Goal: Transaction & Acquisition: Purchase product/service

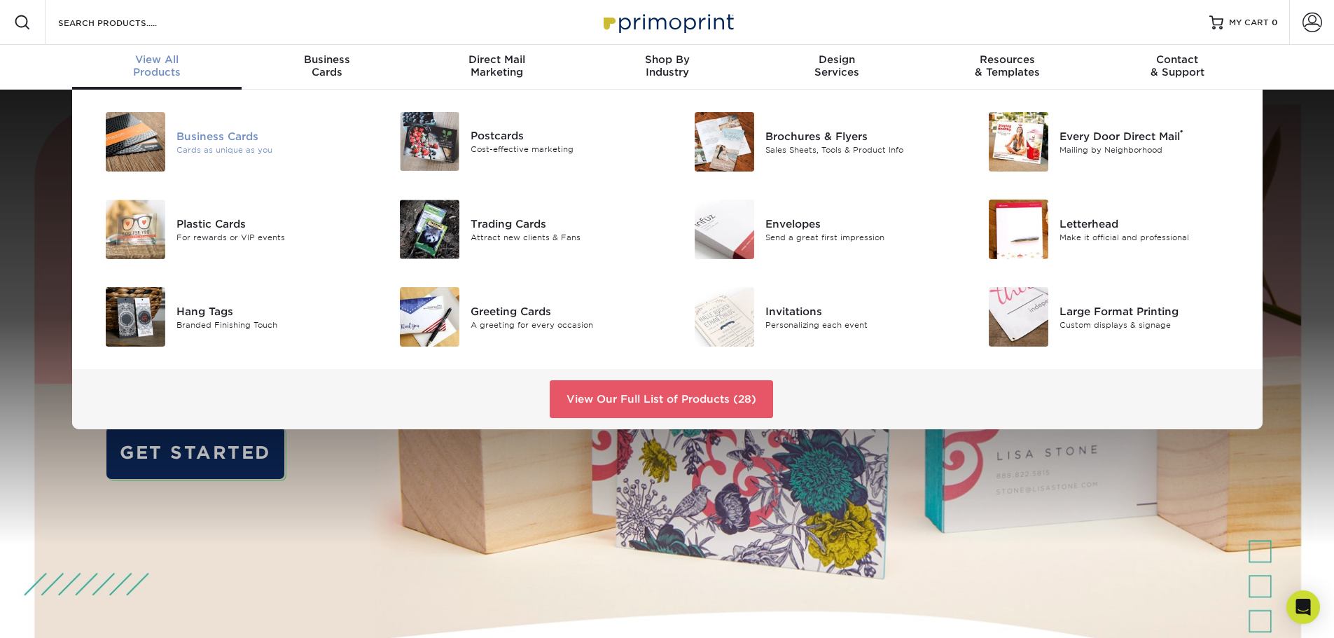
click at [196, 124] on div "Business Cards Cards as unique as you" at bounding box center [275, 142] width 196 height 60
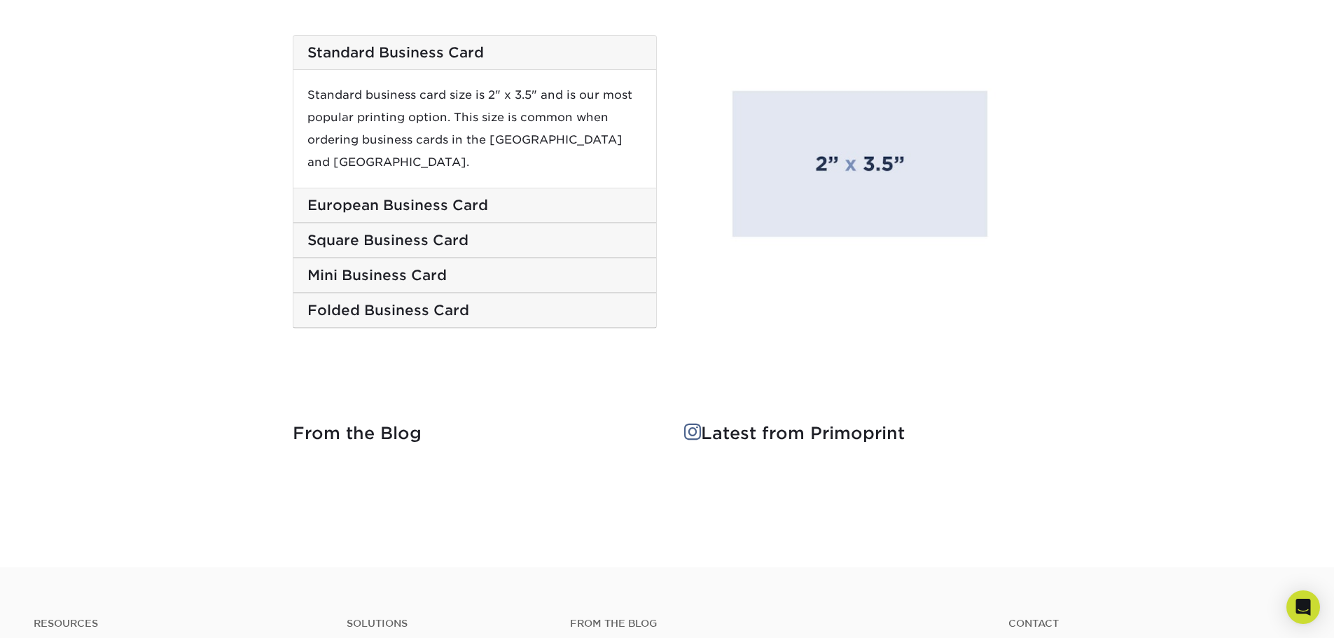
scroll to position [2378, 0]
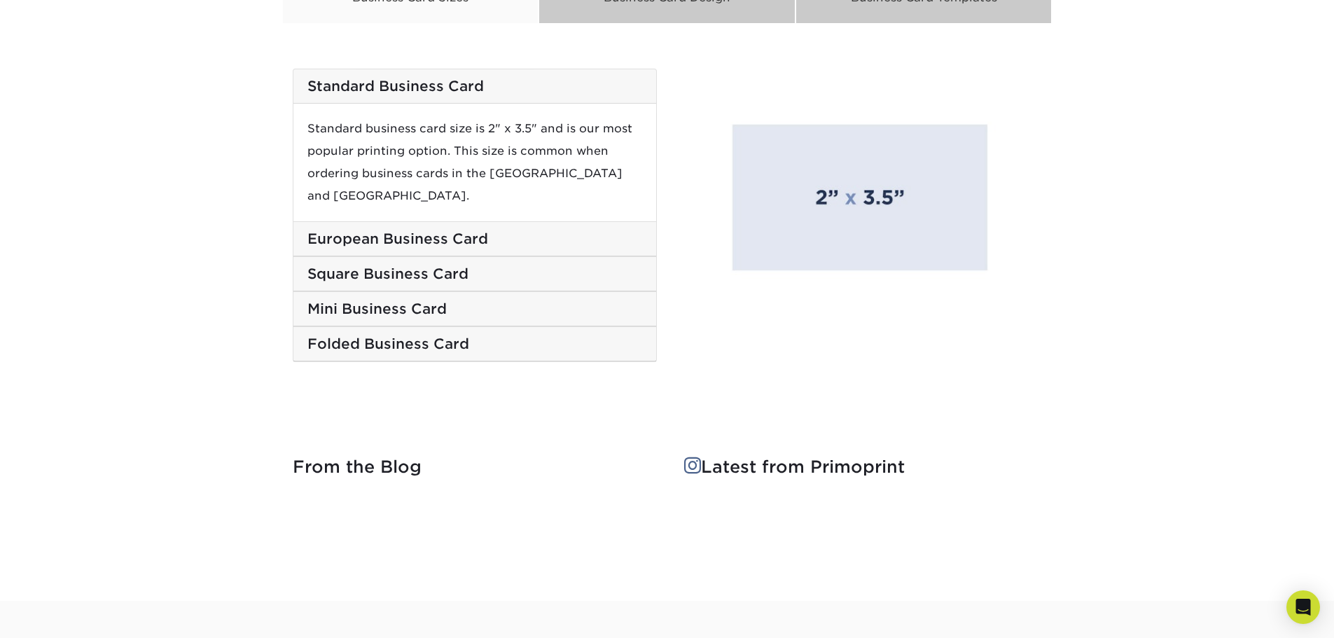
click at [597, 298] on div "Mini Business Card" at bounding box center [475, 309] width 363 height 34
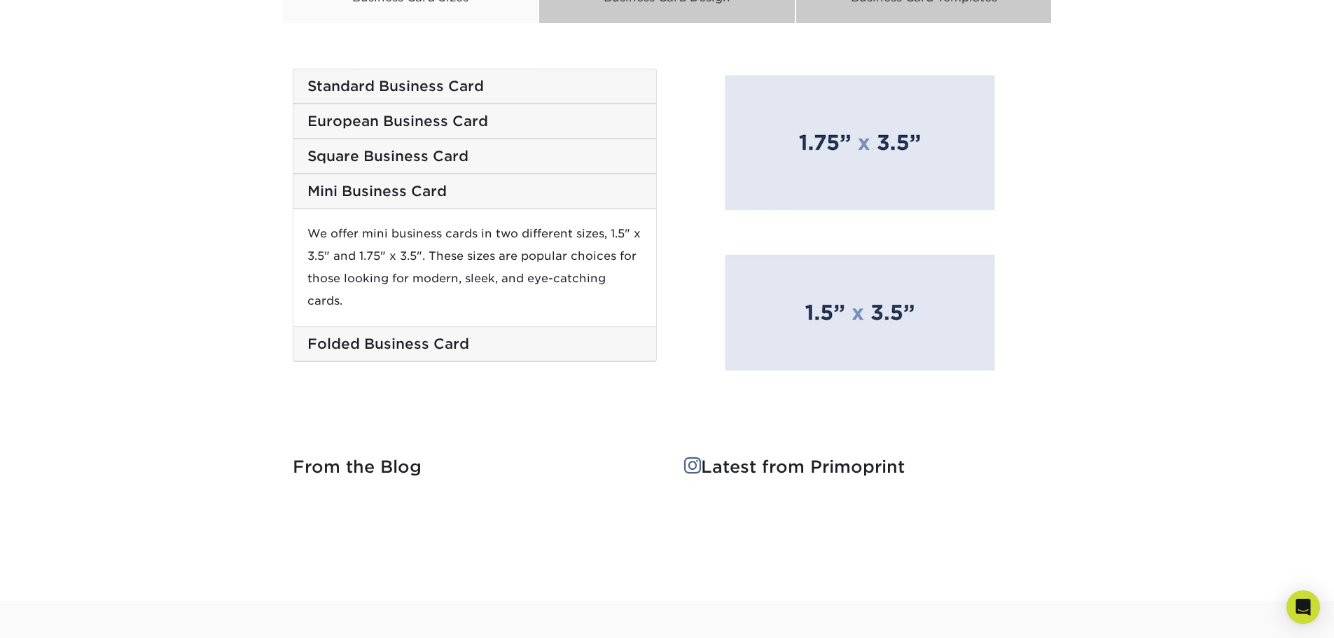
click at [469, 130] on h5 "European Business Card" at bounding box center [475, 121] width 335 height 17
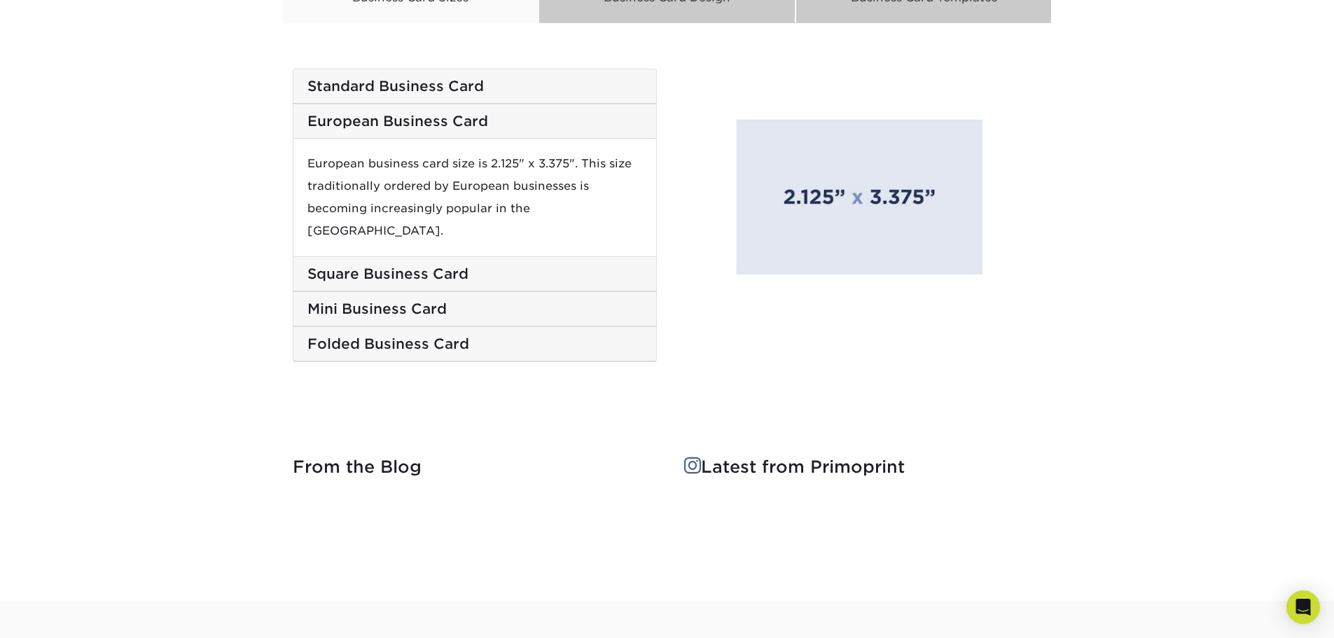
click at [481, 336] on h5 "Folded Business Card" at bounding box center [475, 344] width 335 height 17
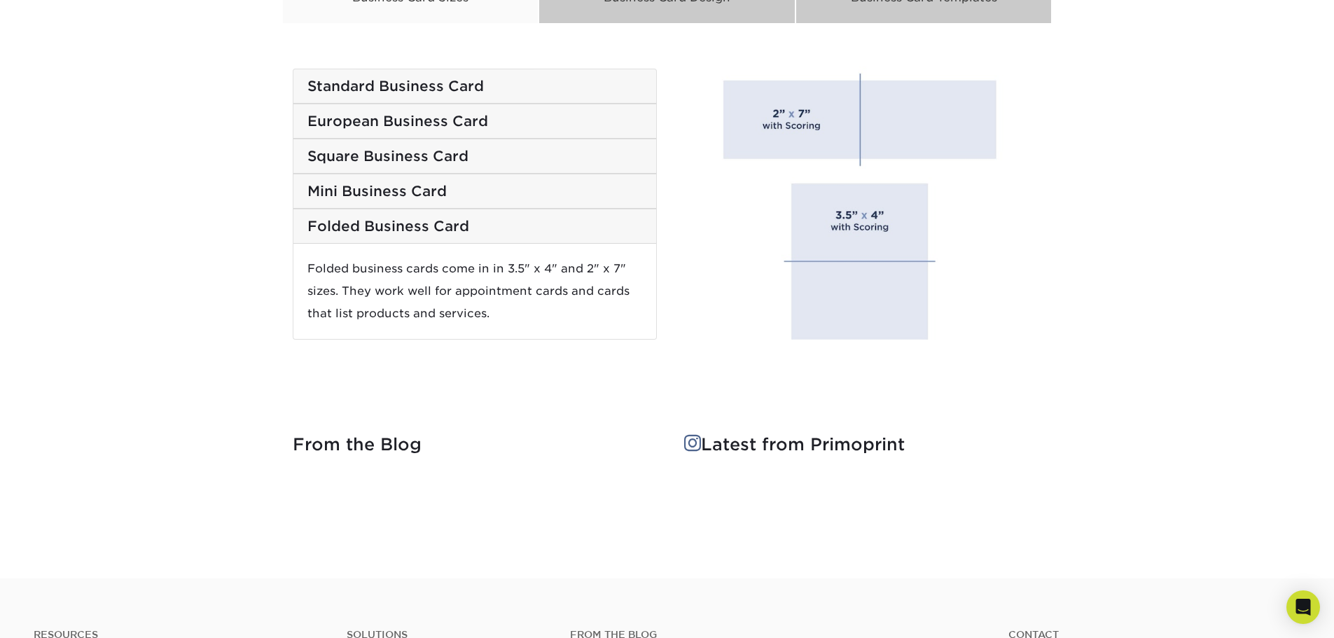
click at [475, 153] on h5 "Square Business Card" at bounding box center [475, 156] width 335 height 17
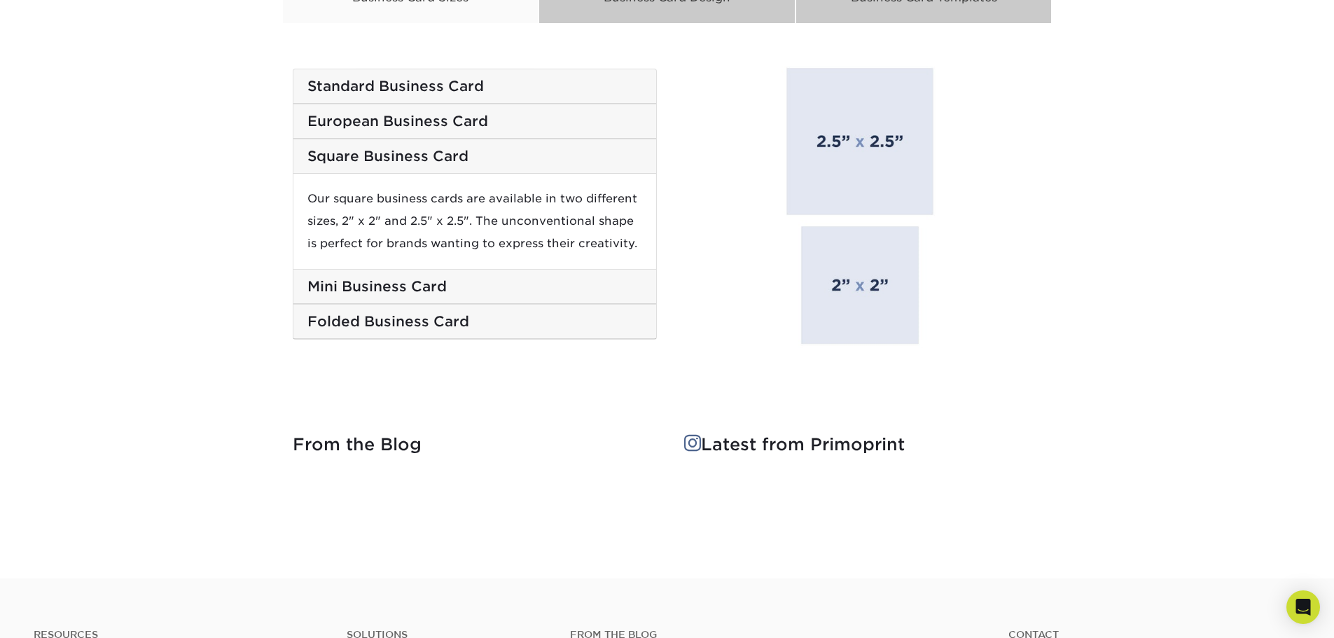
click at [511, 74] on div "Standard Business Card" at bounding box center [475, 86] width 363 height 34
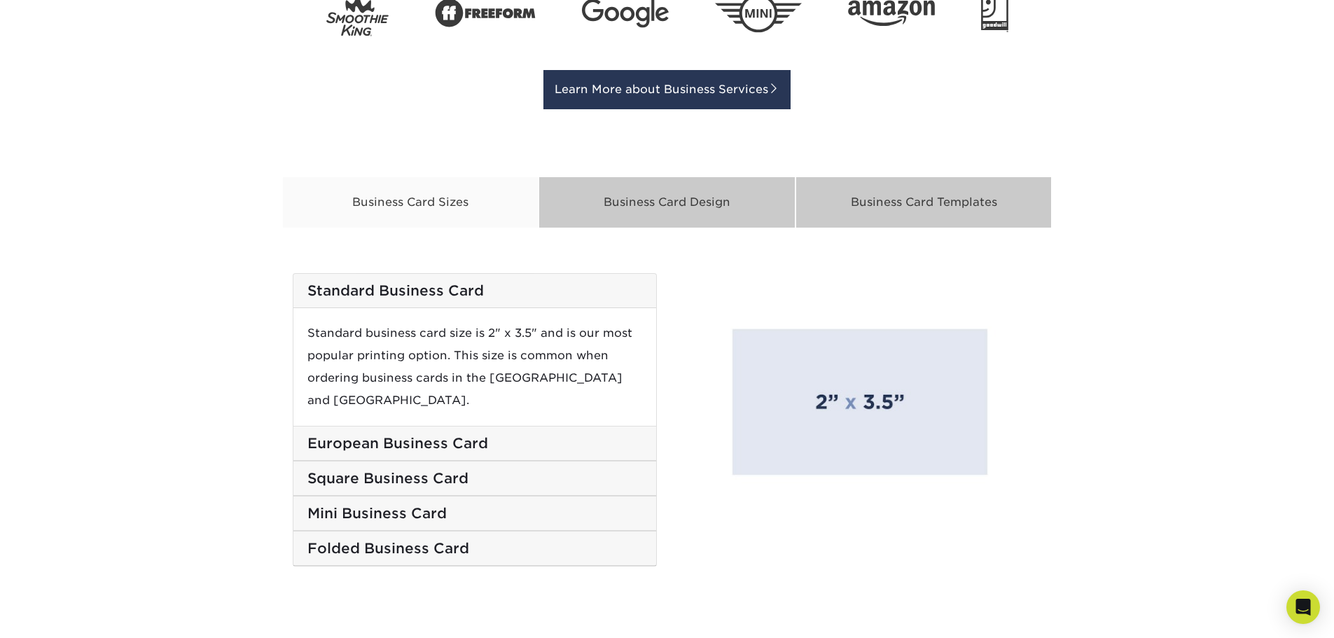
scroll to position [2168, 0]
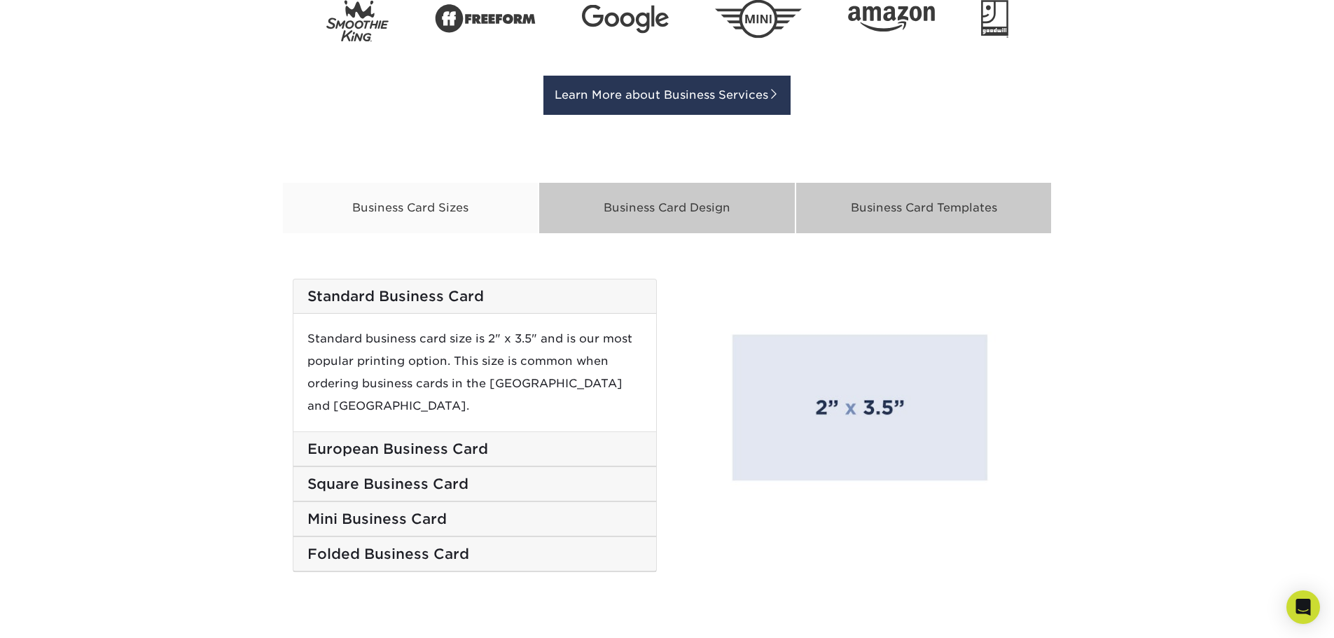
click at [621, 205] on div "Business Card Design" at bounding box center [667, 208] width 257 height 52
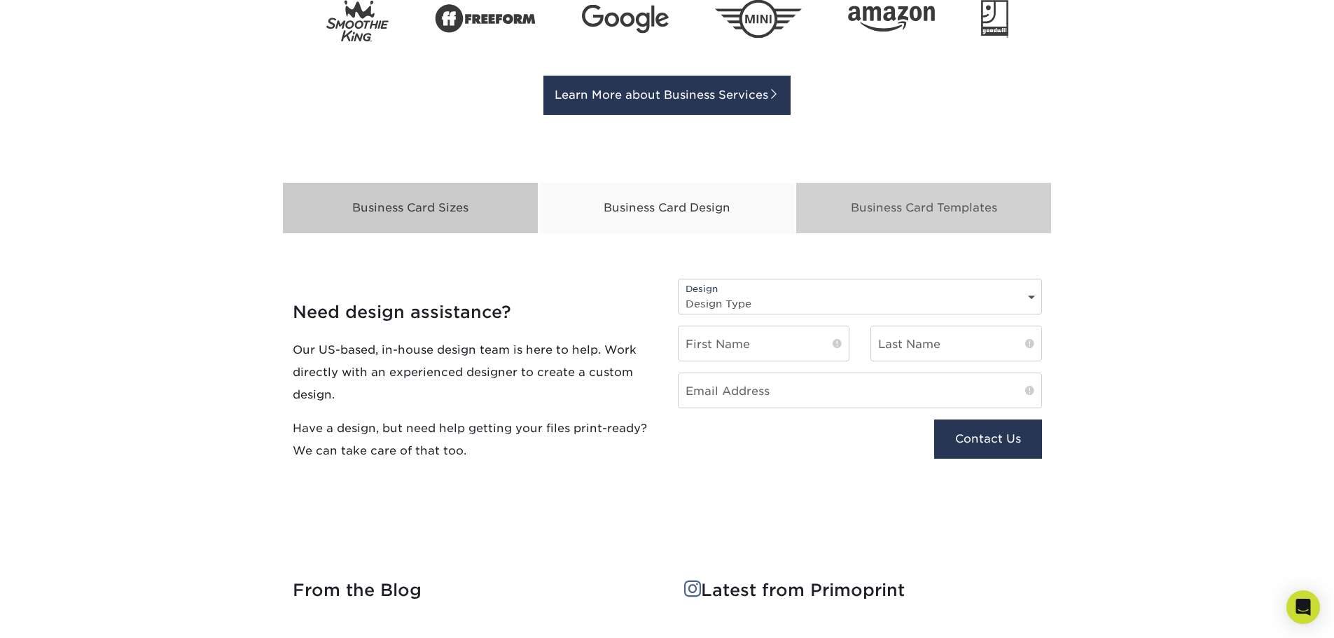
click at [916, 214] on div "Business Card Templates" at bounding box center [924, 208] width 257 height 52
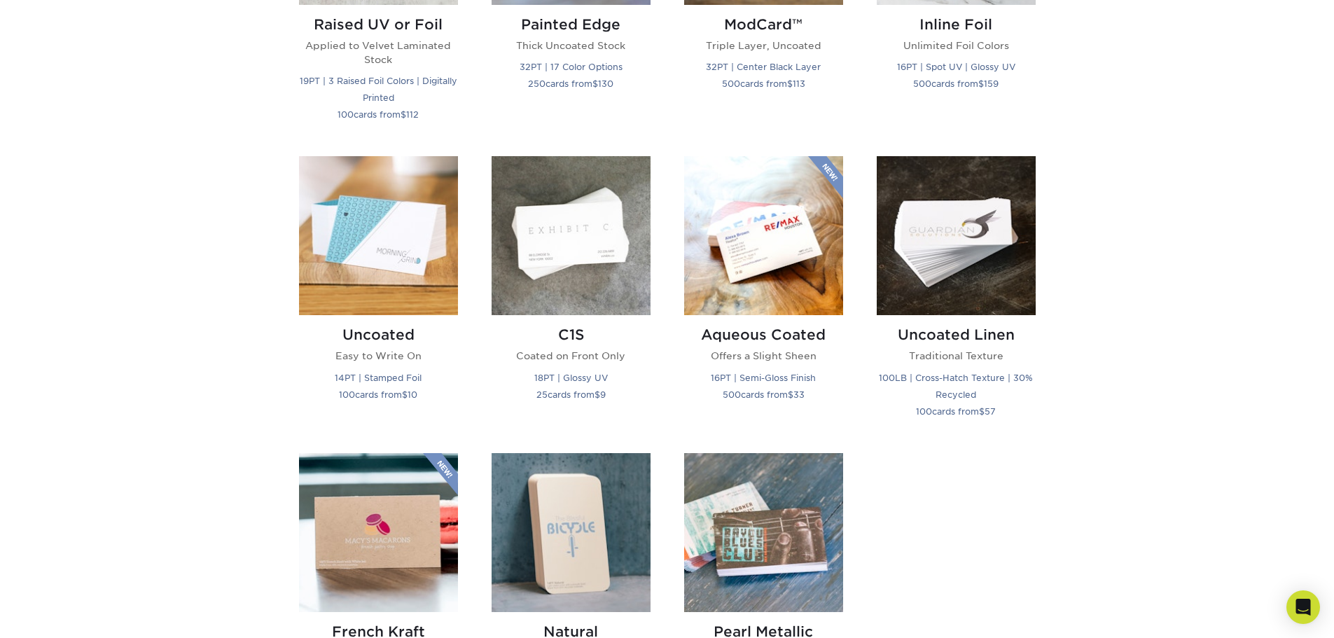
scroll to position [1117, 0]
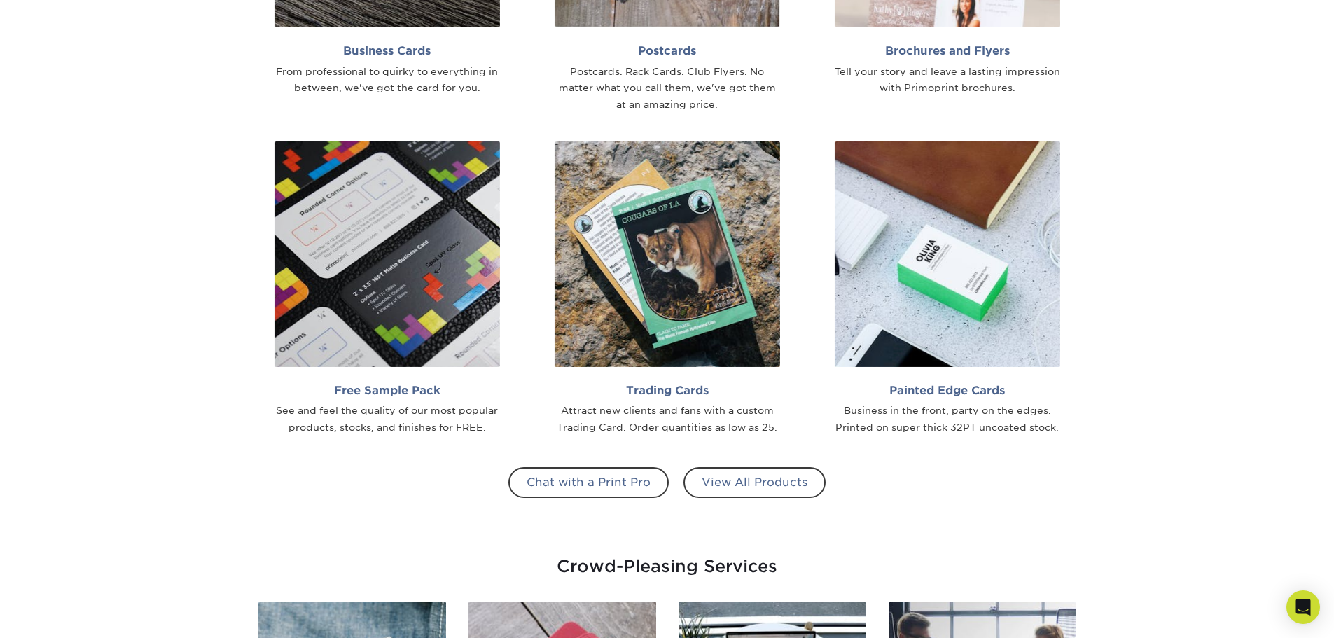
scroll to position [1672, 0]
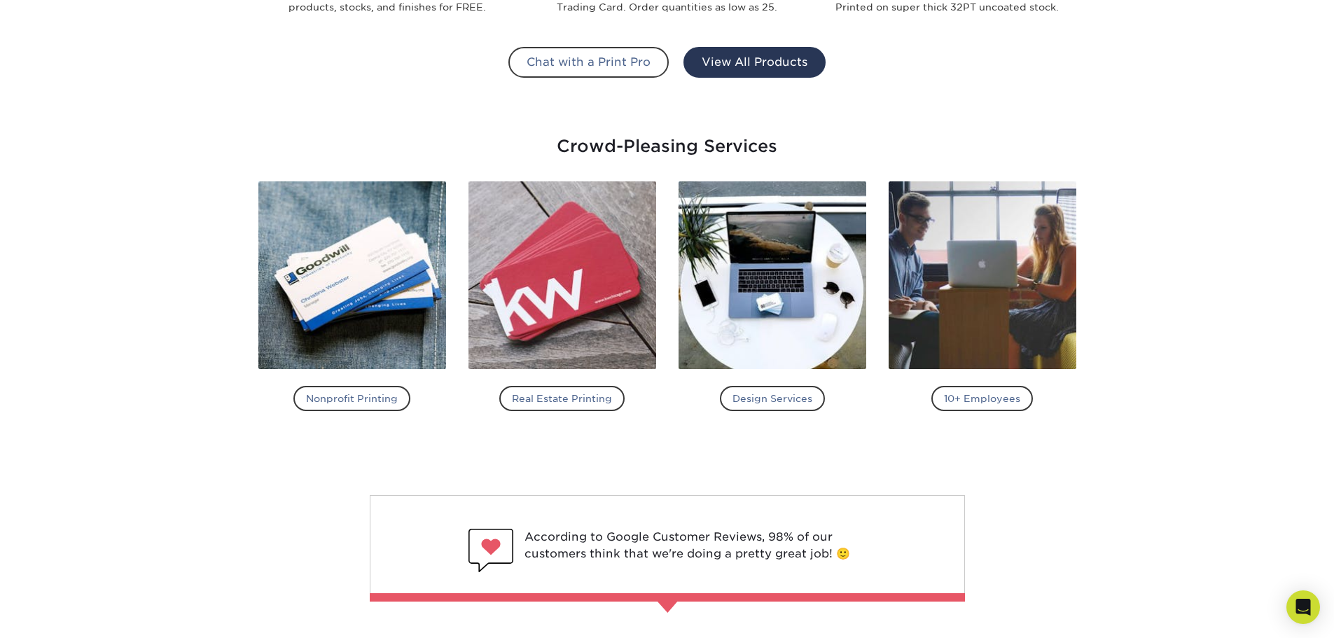
click at [699, 68] on link "View All Products" at bounding box center [755, 62] width 142 height 31
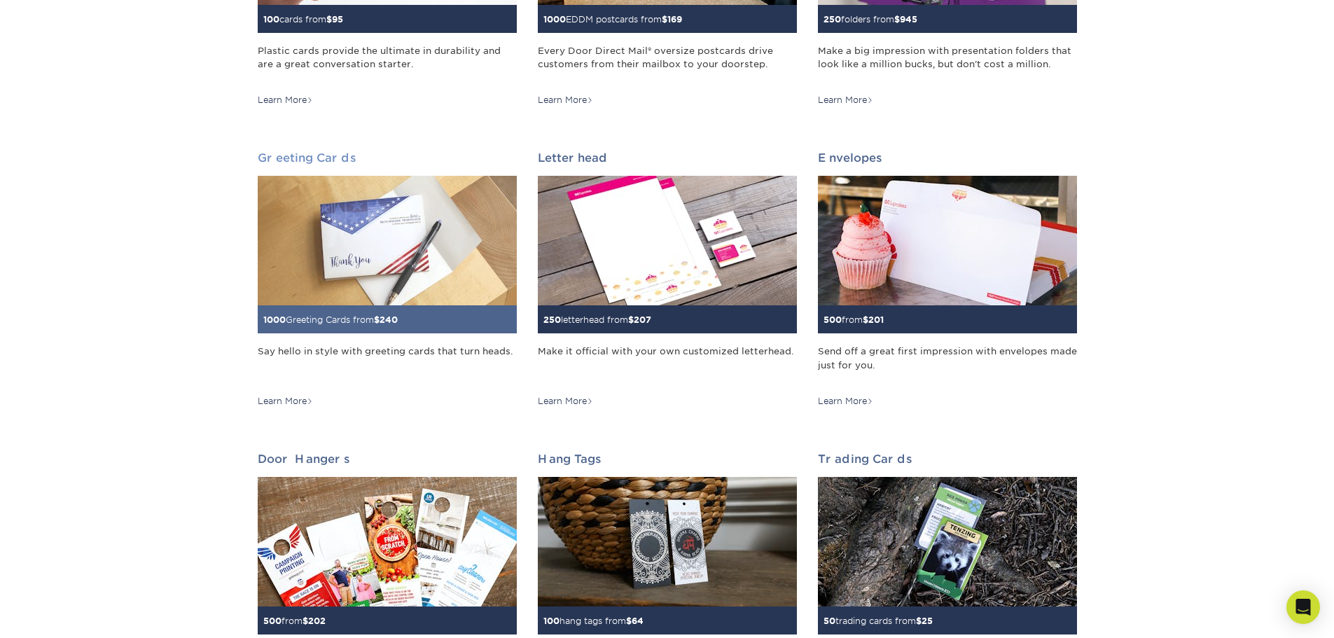
scroll to position [911, 0]
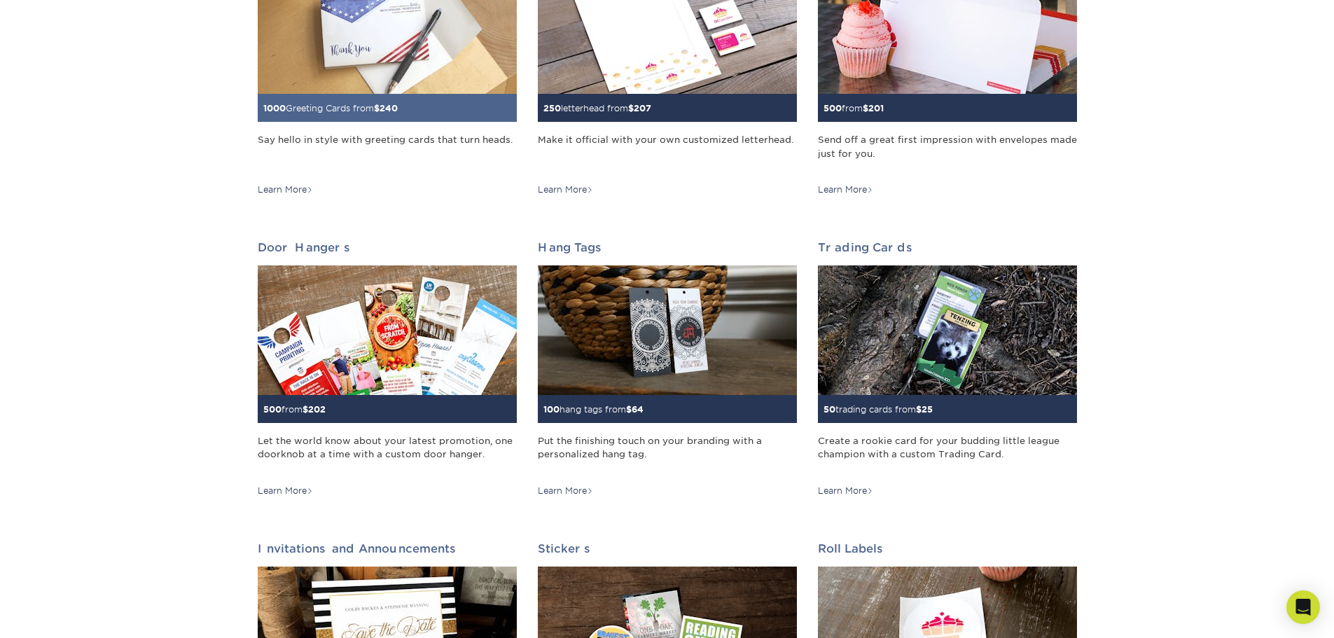
click at [471, 48] on img at bounding box center [387, 29] width 259 height 130
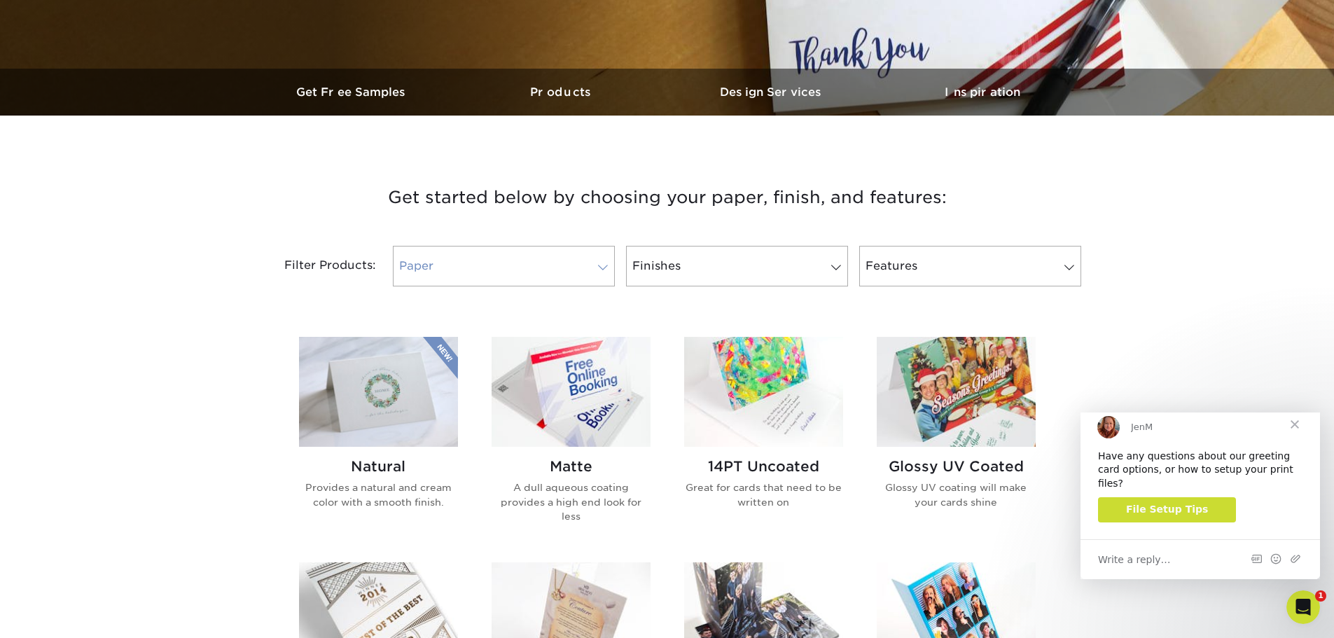
scroll to position [490, 0]
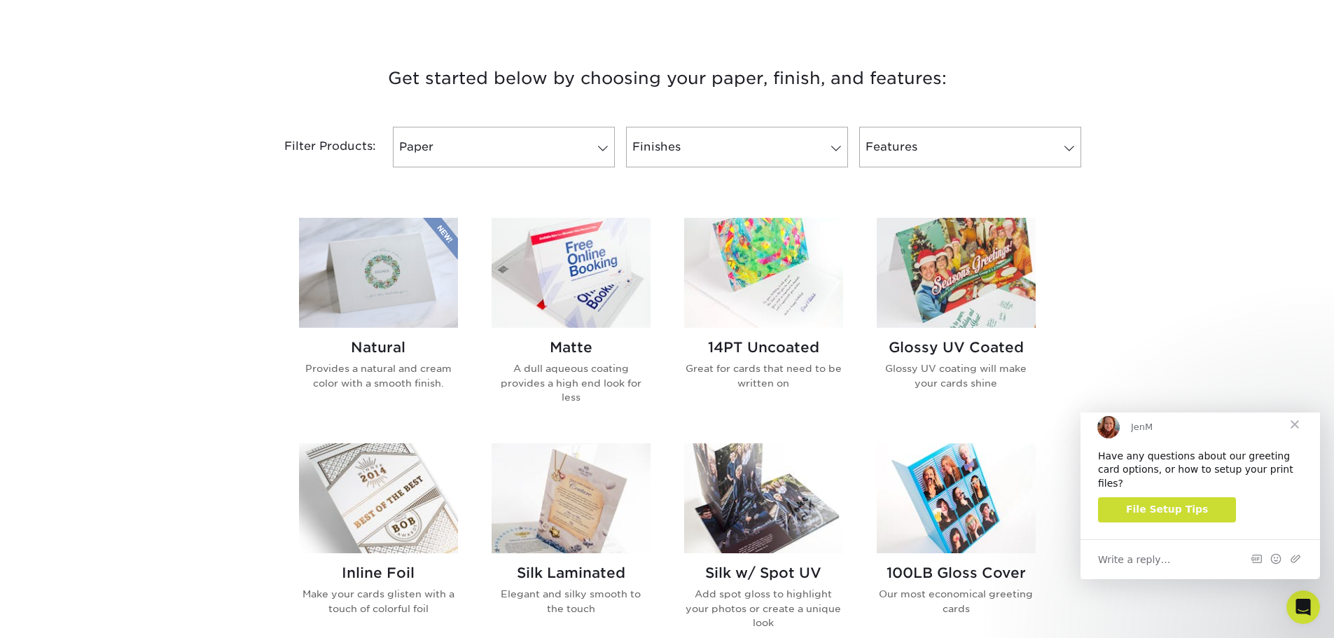
click at [623, 280] on img at bounding box center [571, 273] width 159 height 110
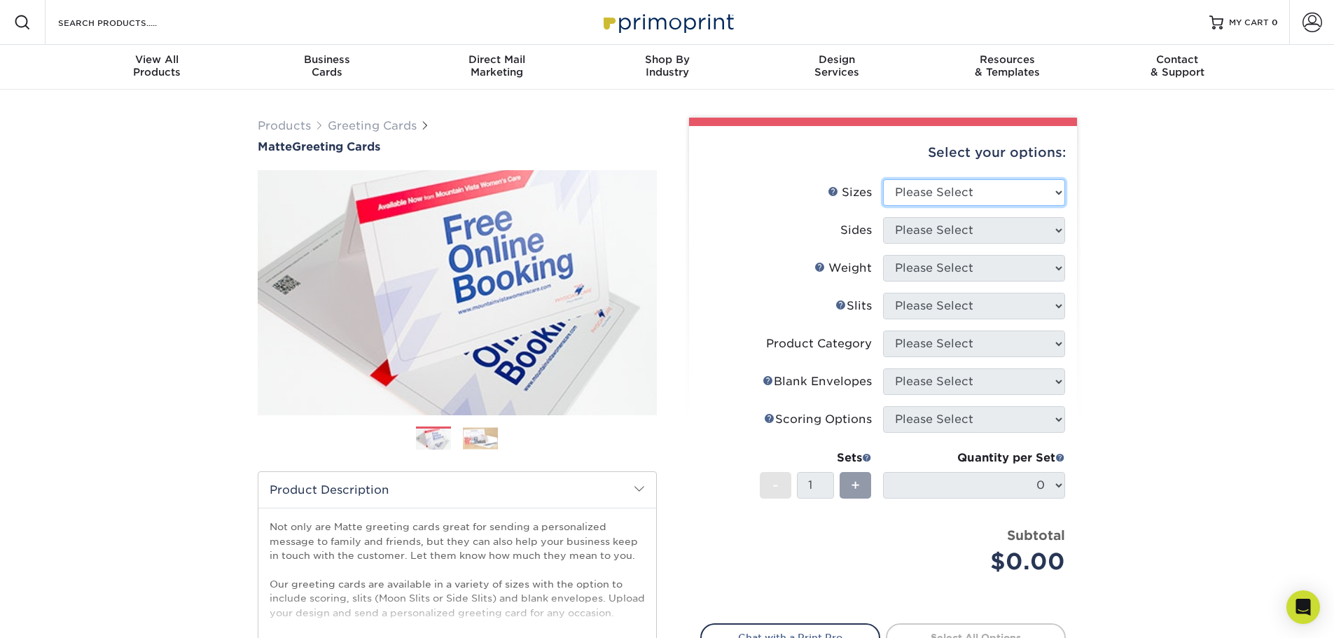
click at [960, 204] on select "Please Select 4.25" x 11" 5.5" x 8.5" 6" x 9" 6" x 12" 7" x 10" 8.5" x 11"" at bounding box center [974, 192] width 182 height 27
click at [1028, 174] on div "Select your options:" at bounding box center [884, 152] width 366 height 53
drag, startPoint x: 1002, startPoint y: 205, endPoint x: 1005, endPoint y: 198, distance: 7.5
click at [1002, 204] on select "Please Select 4.25" x 11" 5.5" x 8.5" 6" x 9" 6" x 12" 7" x 10" 8.5" x 11"" at bounding box center [974, 192] width 182 height 27
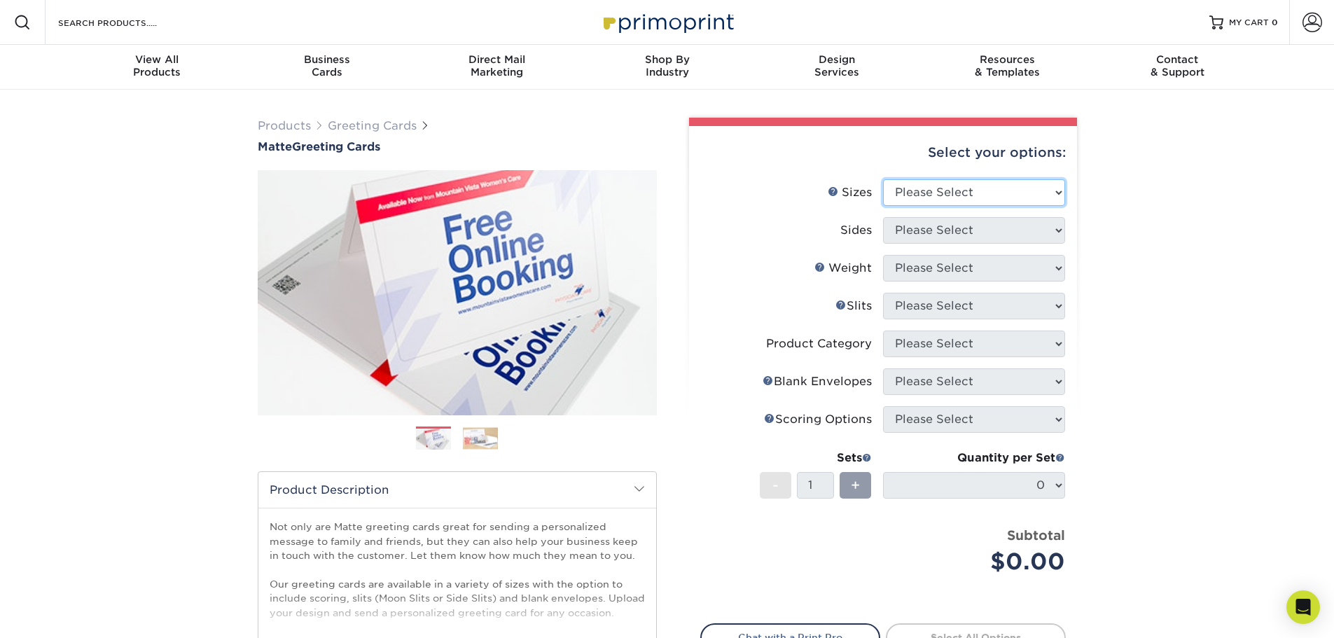
select select "4.25x11.00"
click at [883, 179] on select "Please Select 4.25" x 11" 5.5" x 8.5" 6" x 9" 6" x 12" 7" x 10" 8.5" x 11"" at bounding box center [974, 192] width 182 height 27
click at [986, 239] on select "Please Select Print Both Sides Print Front Only" at bounding box center [974, 230] width 182 height 27
click at [478, 436] on img at bounding box center [480, 438] width 35 height 22
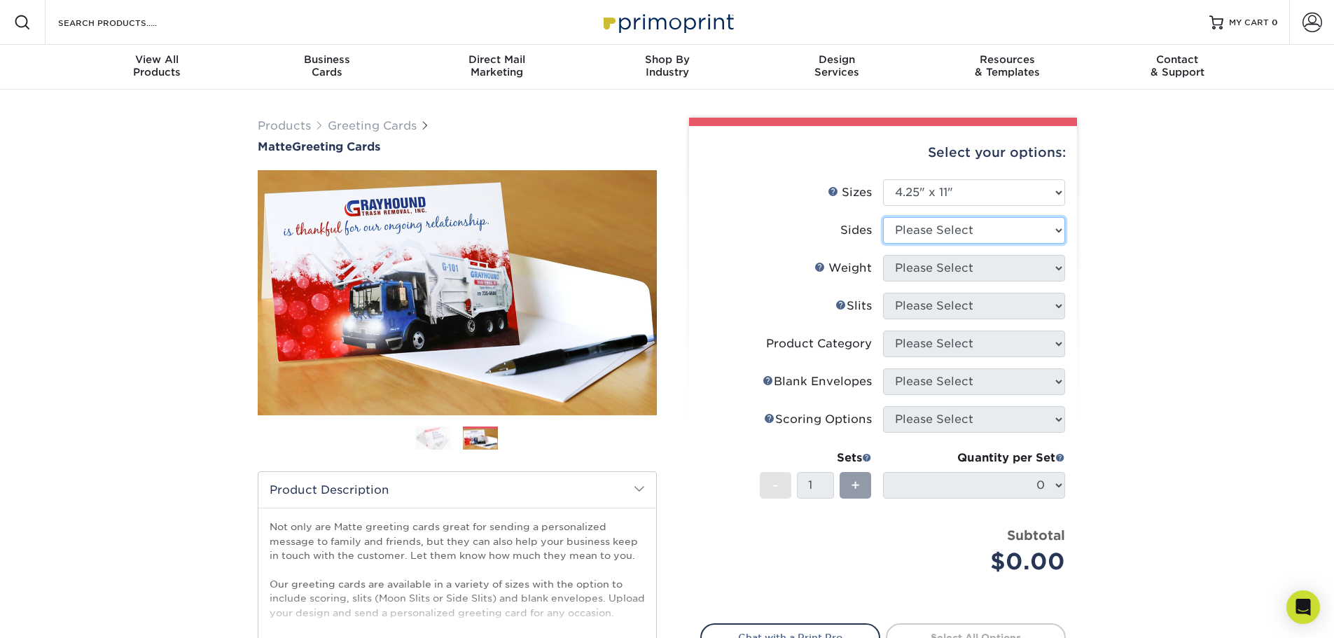
click at [927, 227] on select "Please Select Print Both Sides Print Front Only" at bounding box center [974, 230] width 182 height 27
select select "32d3c223-f82c-492b-b915-ba065a00862f"
click at [883, 217] on select "Please Select Print Both Sides Print Front Only" at bounding box center [974, 230] width 182 height 27
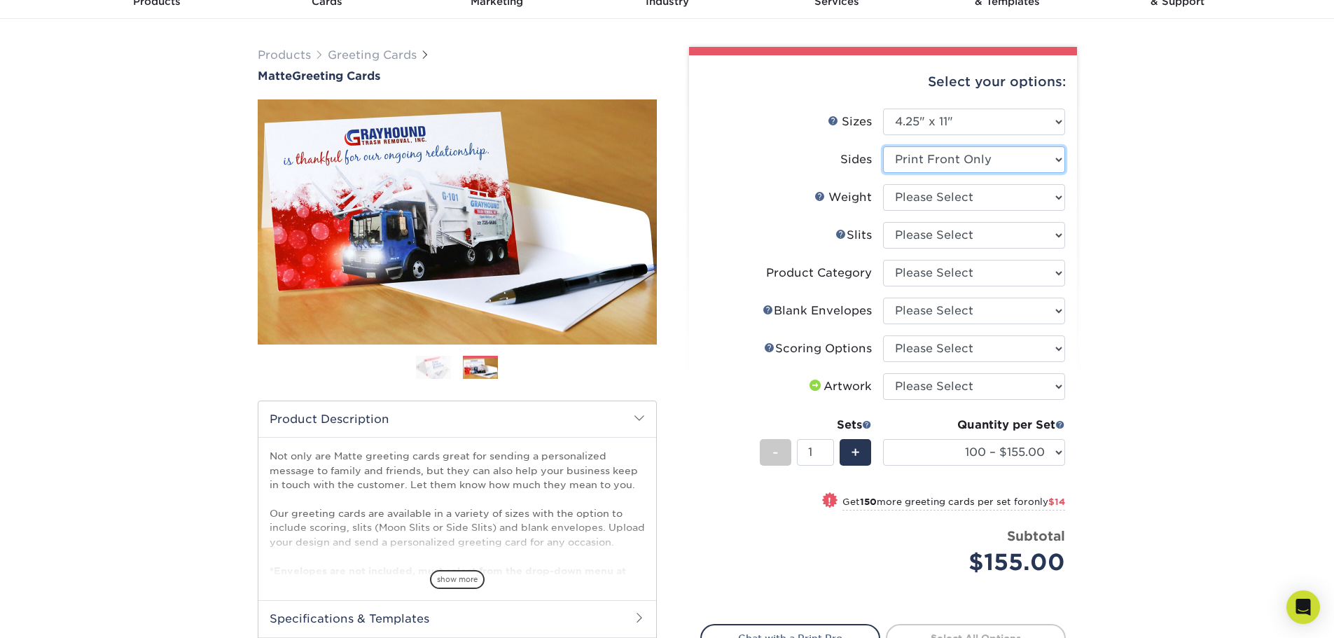
scroll to position [70, 0]
click at [993, 197] on select "Please Select 14PT" at bounding box center [974, 198] width 182 height 27
select select "14PT"
click at [883, 185] on select "Please Select 14PT" at bounding box center [974, 198] width 182 height 27
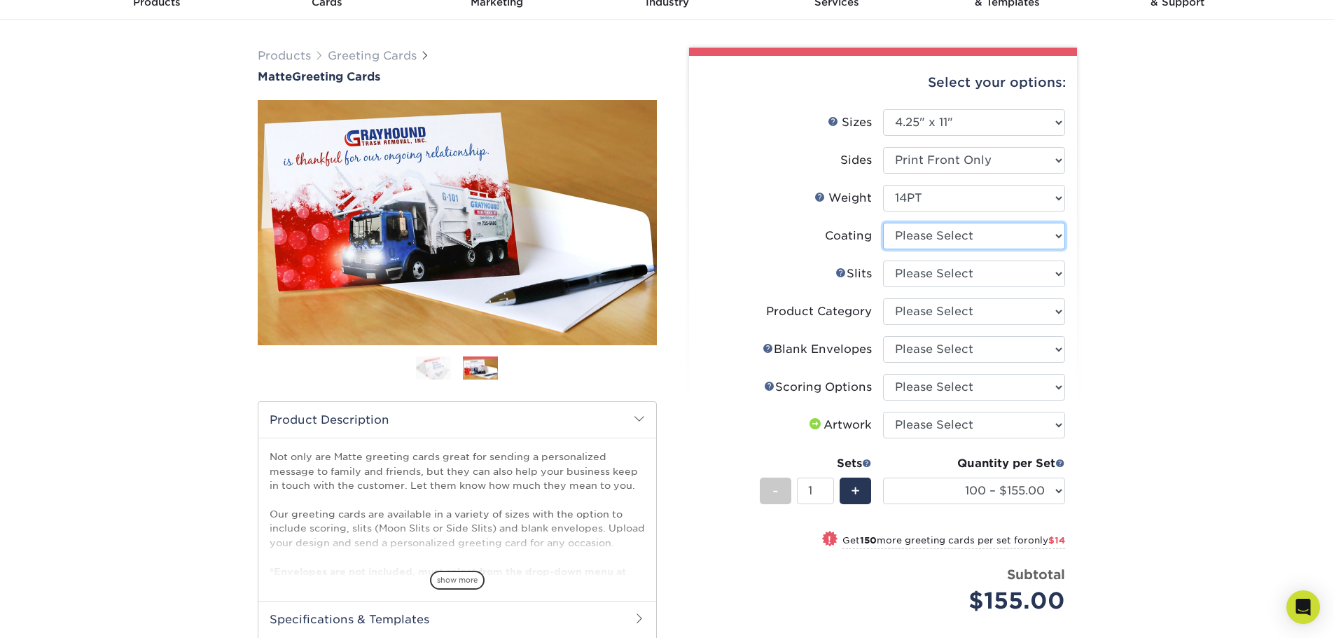
click at [960, 240] on select at bounding box center [974, 236] width 182 height 27
select select "121bb7b5-3b4d-429f-bd8d-bbf80e953313"
click at [883, 223] on select at bounding box center [974, 236] width 182 height 27
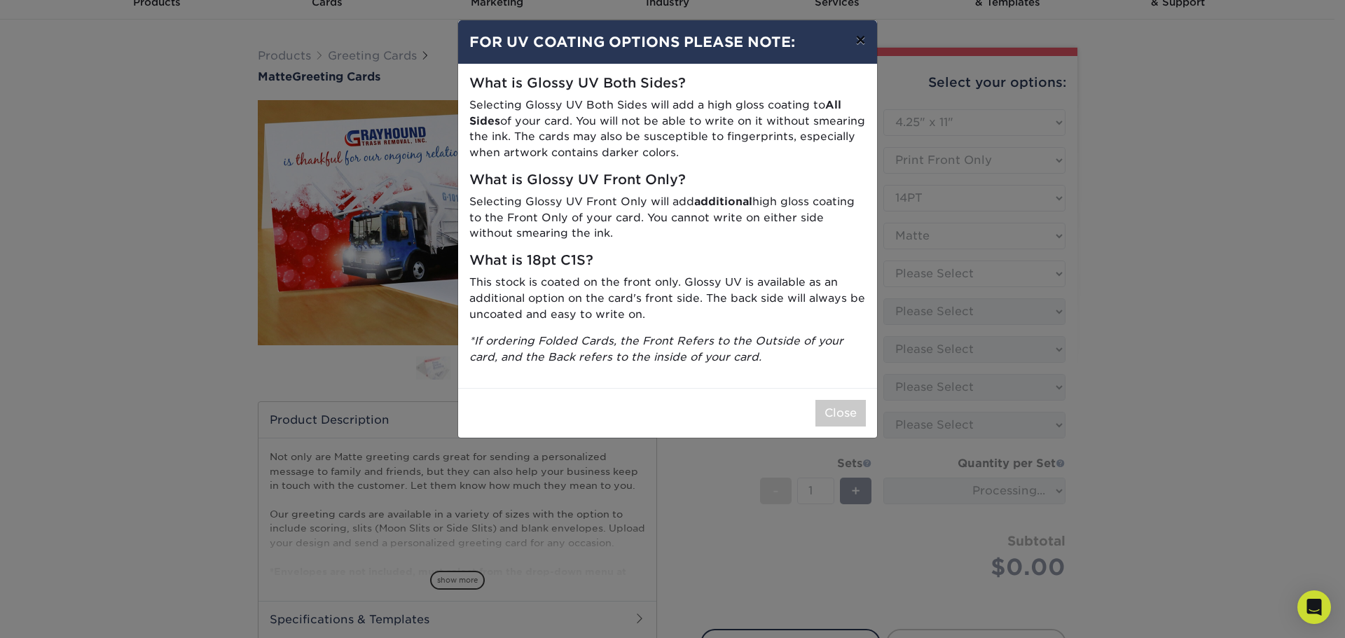
click at [862, 42] on button "×" at bounding box center [860, 39] width 32 height 39
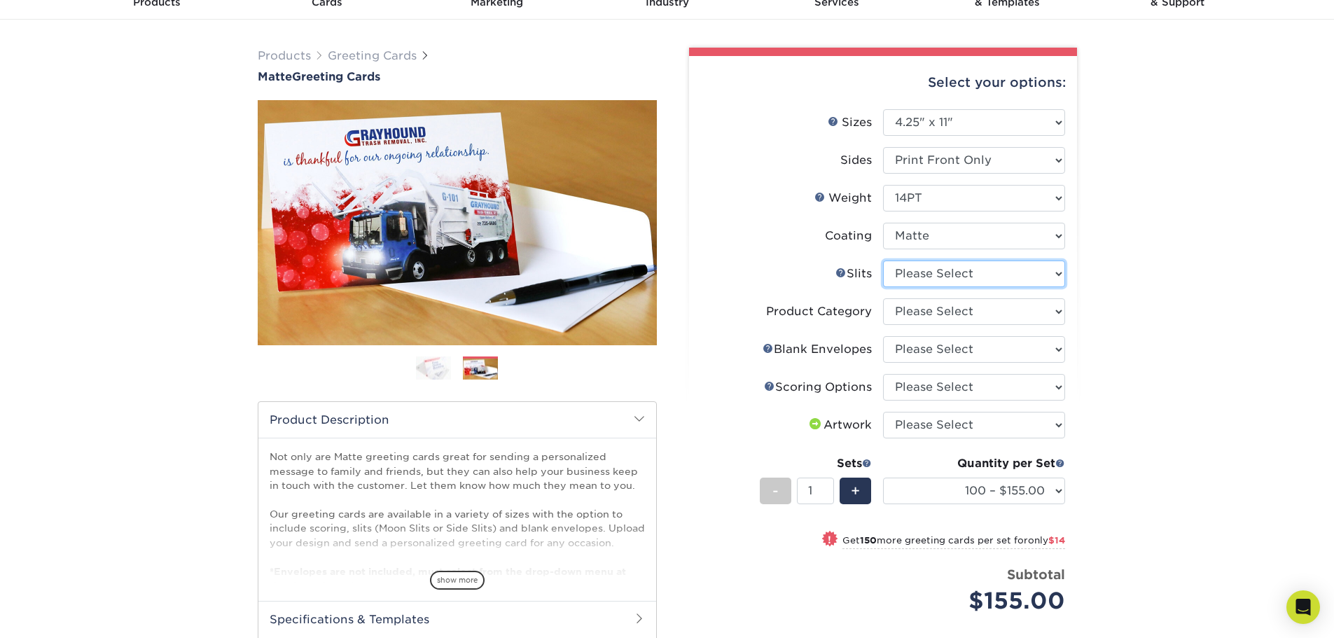
click at [982, 279] on select "Please Select Moon Slits Bottom Panel Moon Slits Right Panel No Gift Card Slits…" at bounding box center [974, 274] width 182 height 27
click at [714, 412] on label "Artwork" at bounding box center [792, 425] width 182 height 27
click at [995, 350] on select "Please Select No Blank Envelopes Yes 100 Envelopes A2 Yes 250 Envelopes A2 Yes …" at bounding box center [974, 349] width 182 height 27
select select "90227d88-221f-44a3-b161-6c9bb9deb1b8"
click at [883, 336] on select "Please Select No Blank Envelopes Yes 100 Envelopes A2 Yes 250 Envelopes A2 Yes …" at bounding box center [974, 349] width 182 height 27
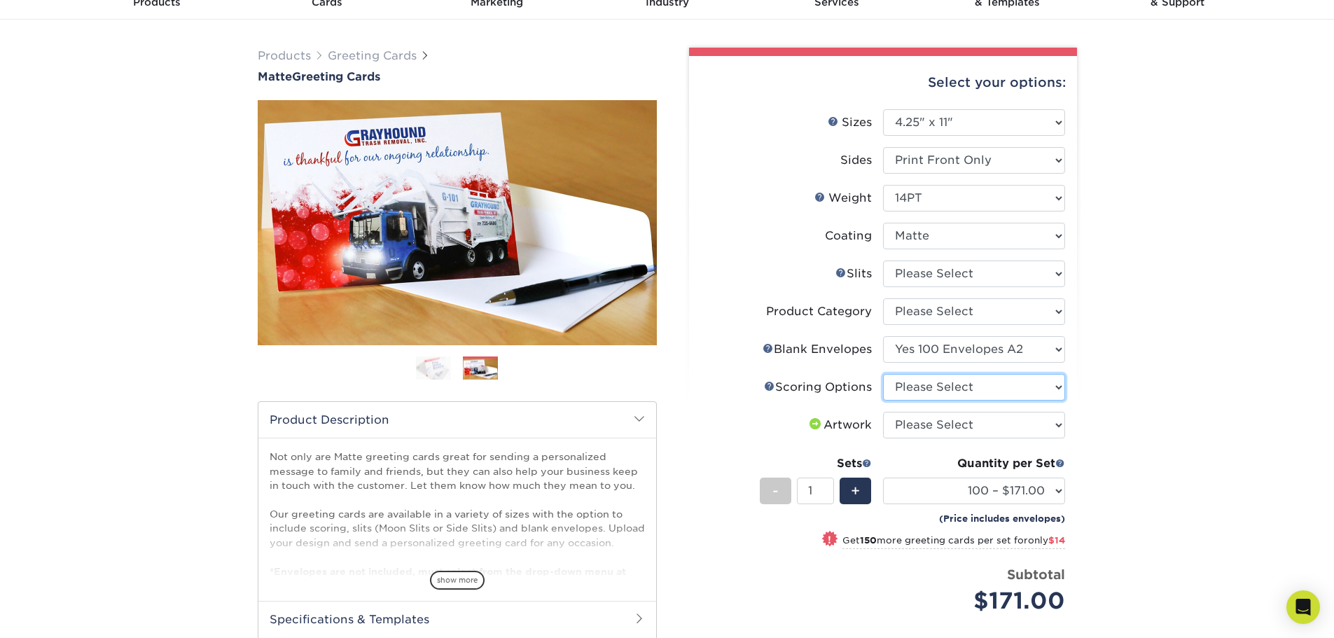
click at [1000, 386] on select "Please Select Score in Half" at bounding box center [974, 387] width 182 height 27
select select "b23166fa-223a-4016-b2d3-d3438452c7d9"
click at [883, 374] on select "Please Select Score in Half" at bounding box center [974, 387] width 182 height 27
click at [975, 422] on select "Please Select I will upload files I need a design - $75" at bounding box center [974, 425] width 182 height 27
click at [883, 412] on select "Please Select I will upload files I need a design - $75" at bounding box center [974, 425] width 182 height 27
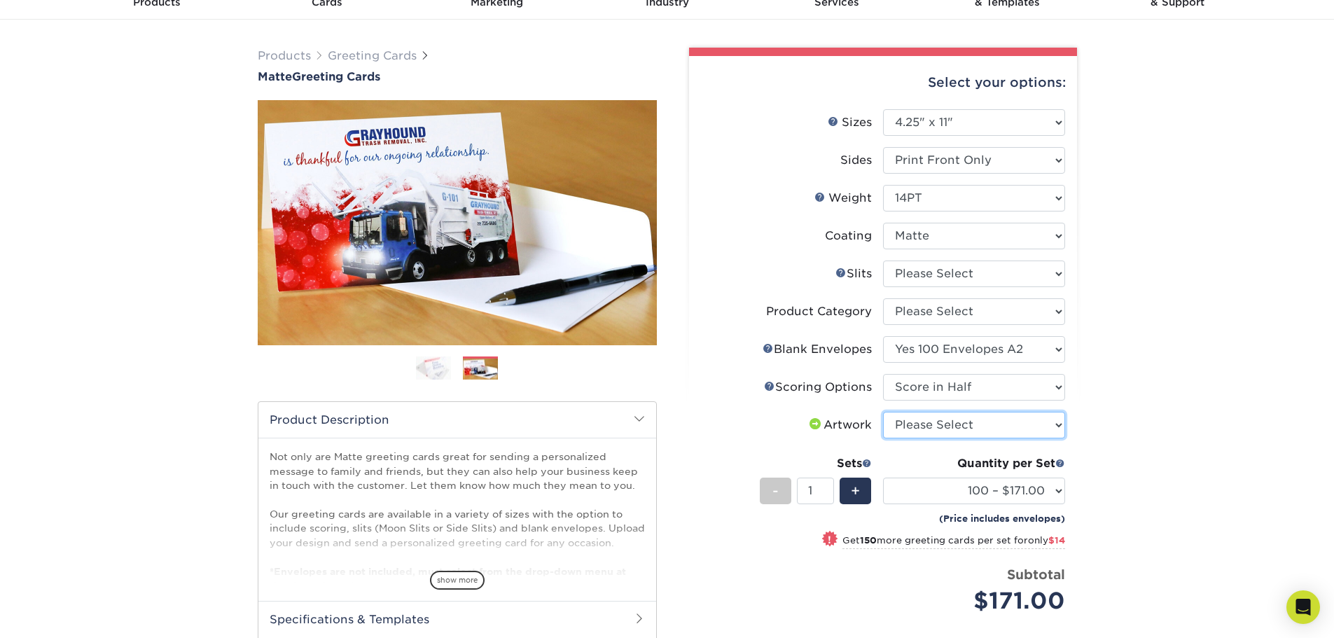
click at [972, 432] on select "Please Select I will upload files I need a design - $75" at bounding box center [974, 425] width 182 height 27
select select "upload"
click at [883, 412] on select "Please Select I will upload files I need a design - $75" at bounding box center [974, 425] width 182 height 27
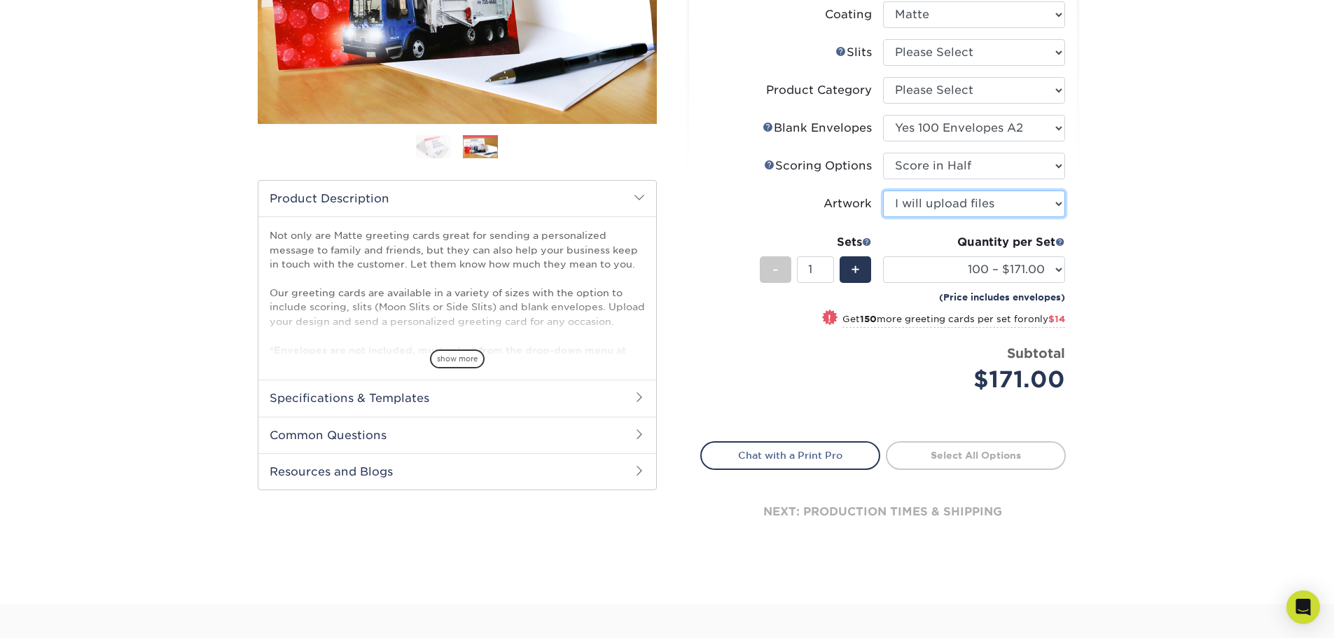
scroll to position [350, 0]
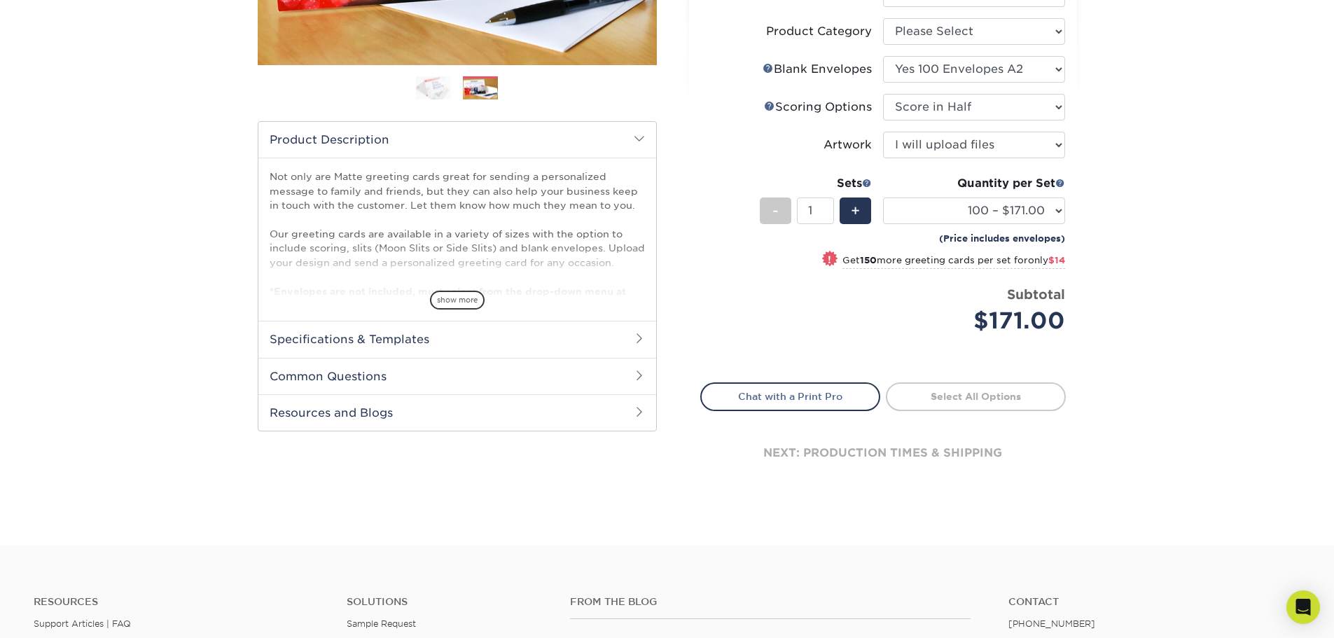
click at [453, 340] on h2 "Specifications & Templates" at bounding box center [457, 339] width 398 height 36
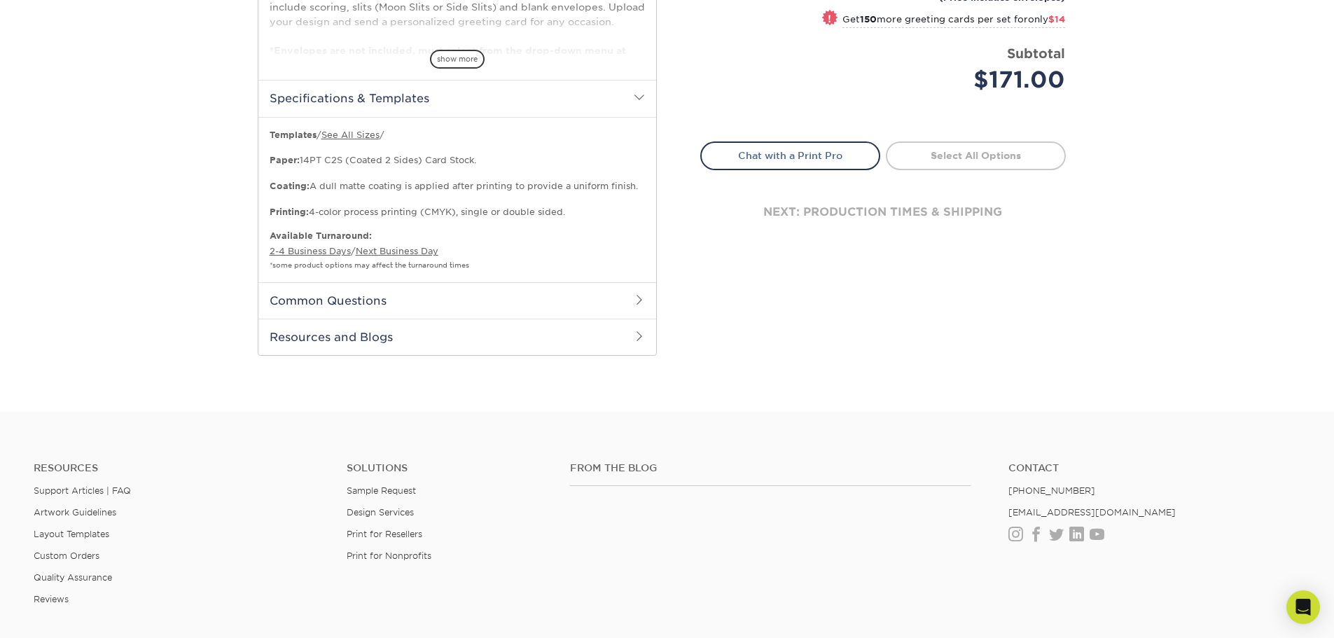
scroll to position [565, 0]
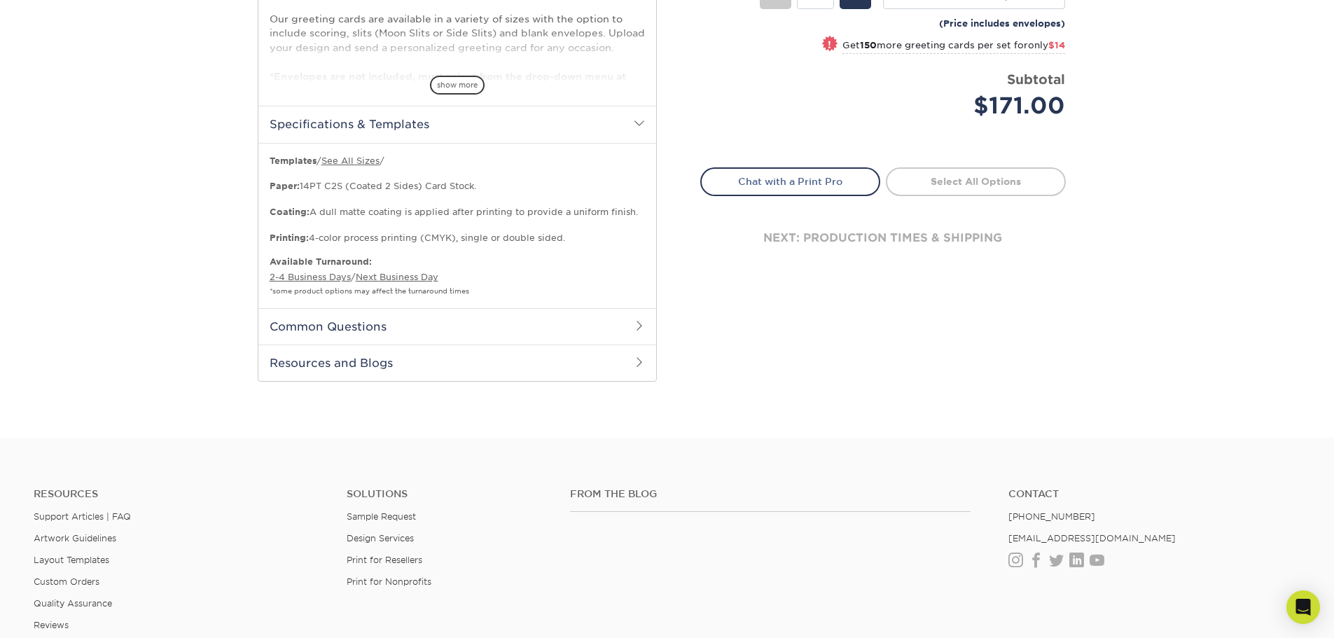
click at [549, 320] on h2 "Common Questions" at bounding box center [457, 326] width 398 height 36
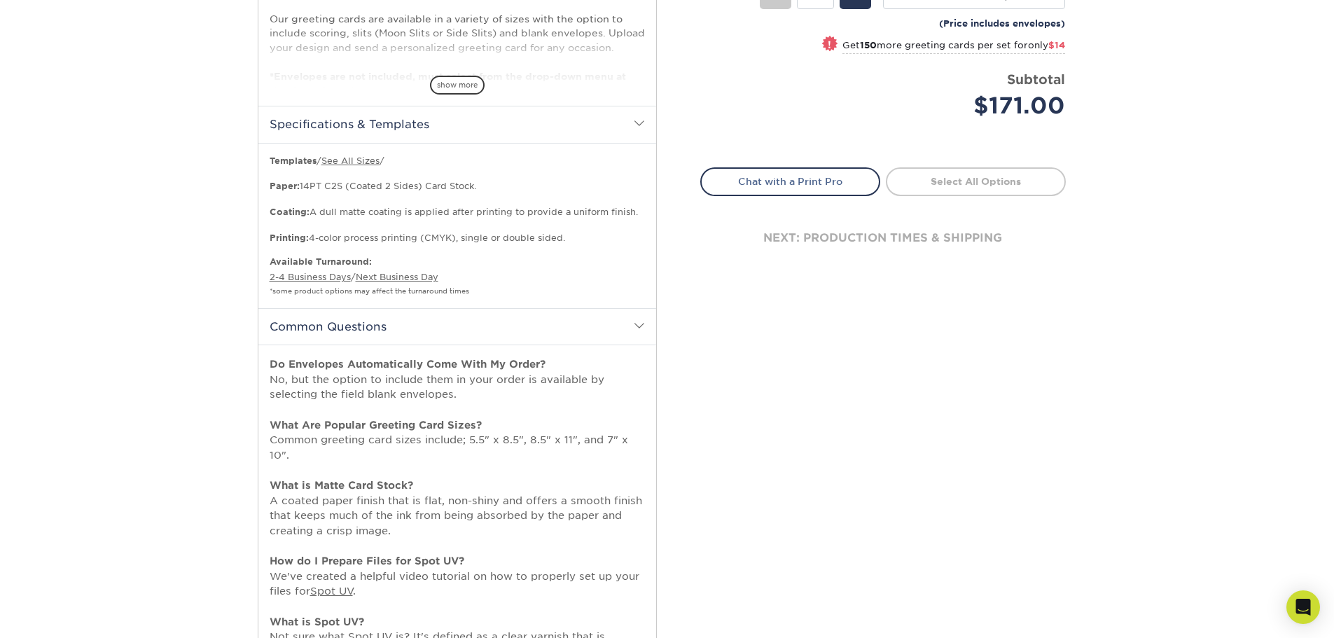
click at [549, 320] on h2 "Common Questions" at bounding box center [457, 326] width 398 height 36
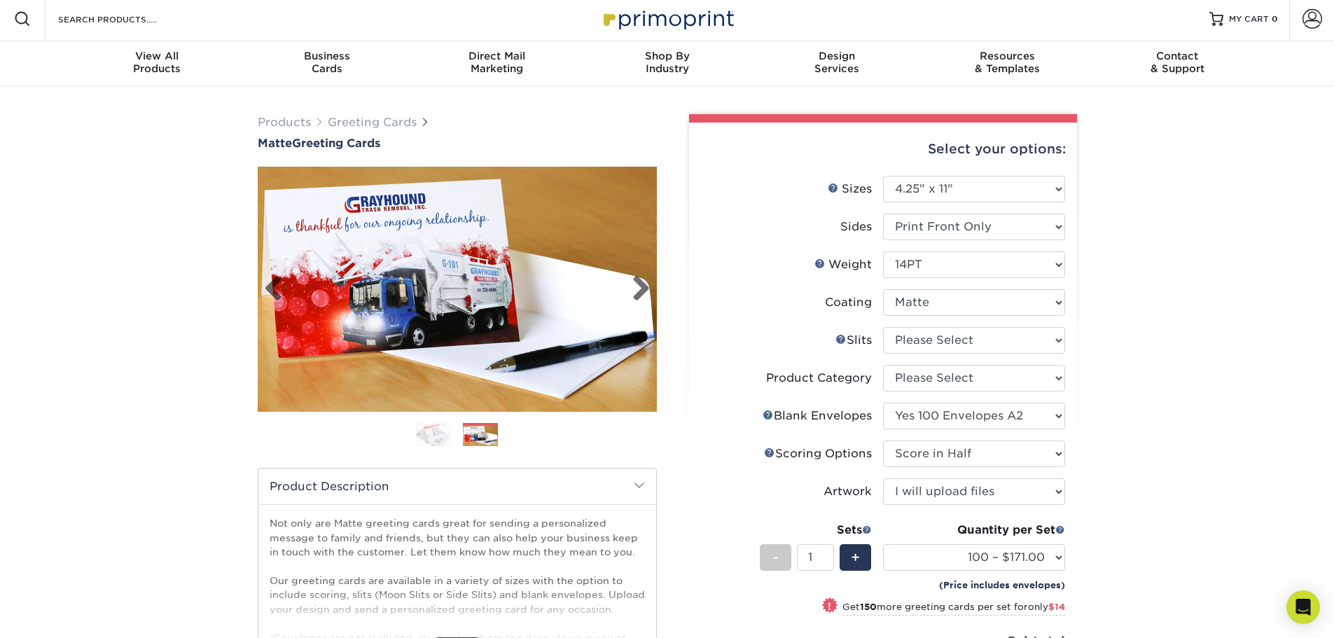
scroll to position [0, 0]
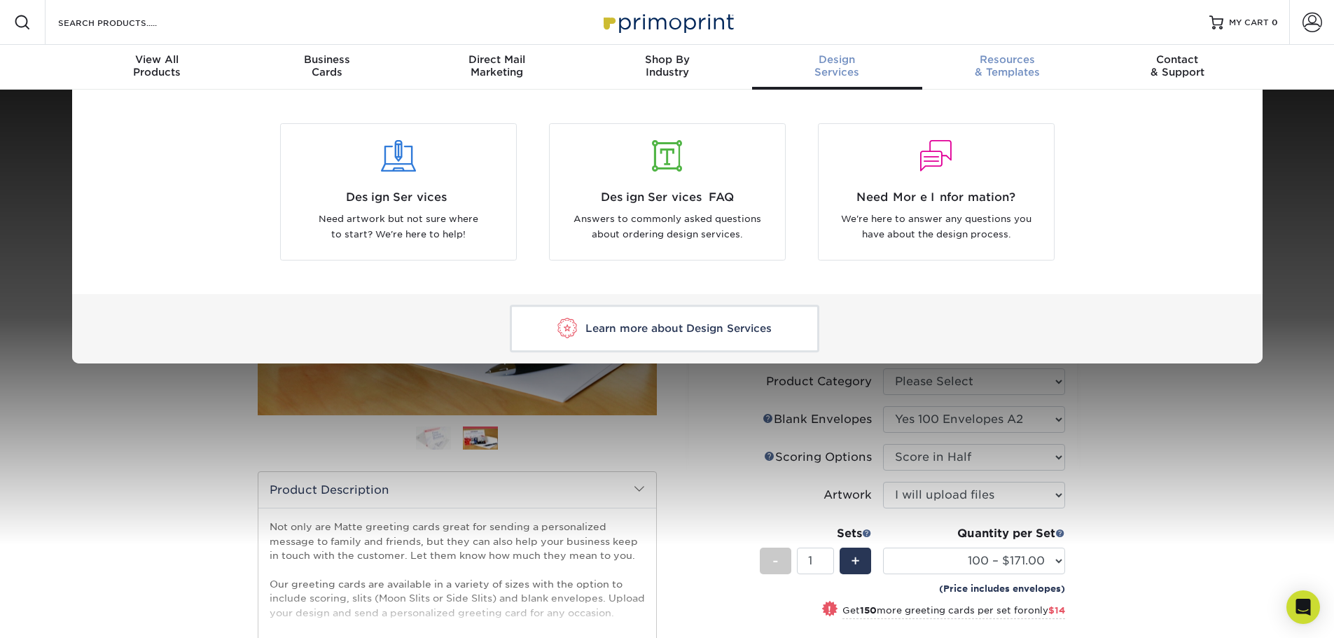
click at [988, 68] on div "Resources & Templates" at bounding box center [1008, 65] width 170 height 25
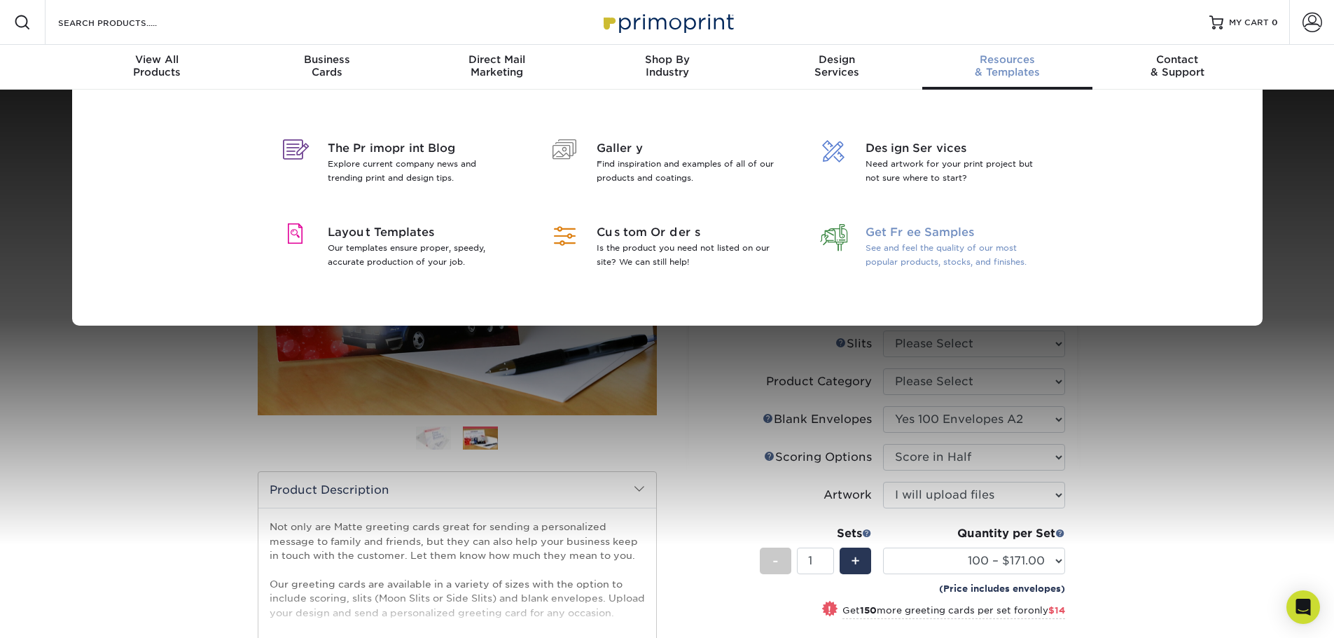
click at [927, 240] on span "Get Free Samples" at bounding box center [956, 232] width 181 height 17
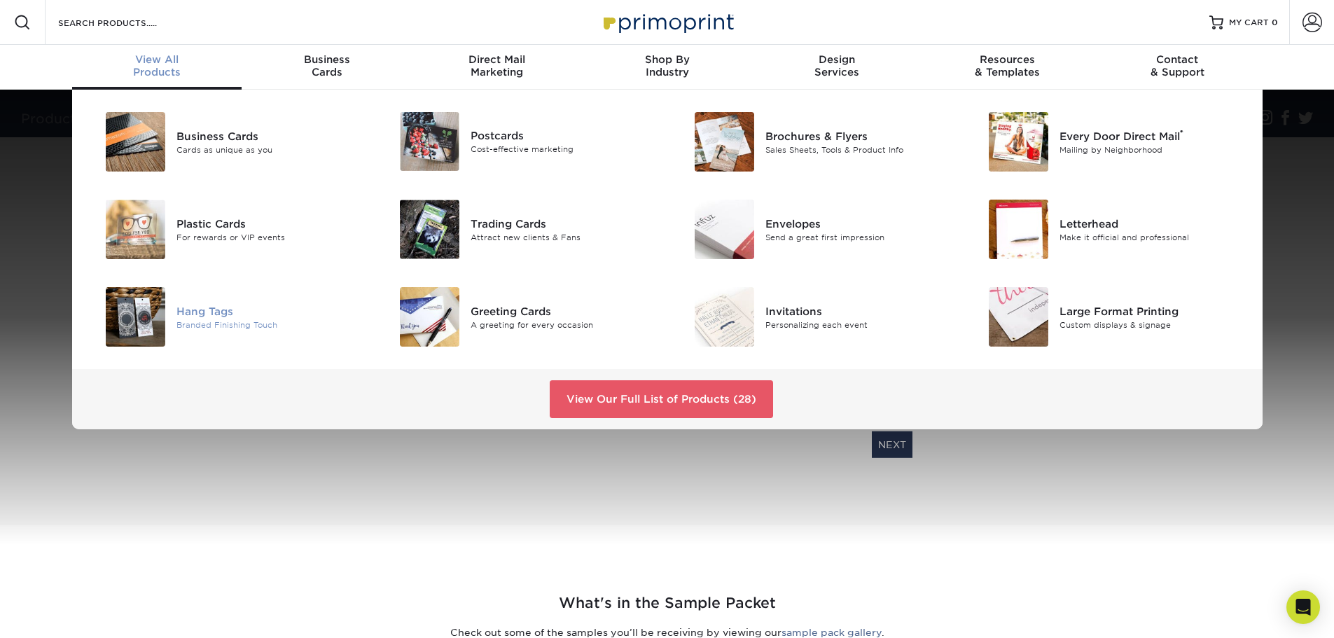
click at [158, 299] on img at bounding box center [136, 317] width 60 height 60
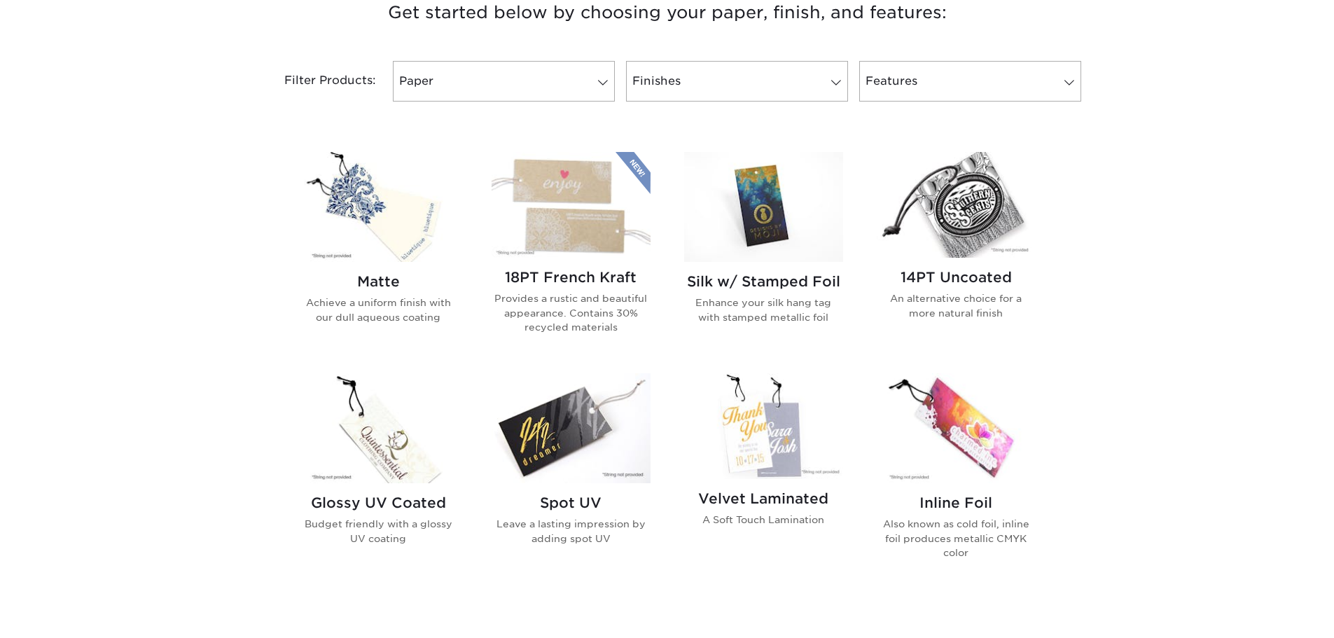
scroll to position [560, 0]
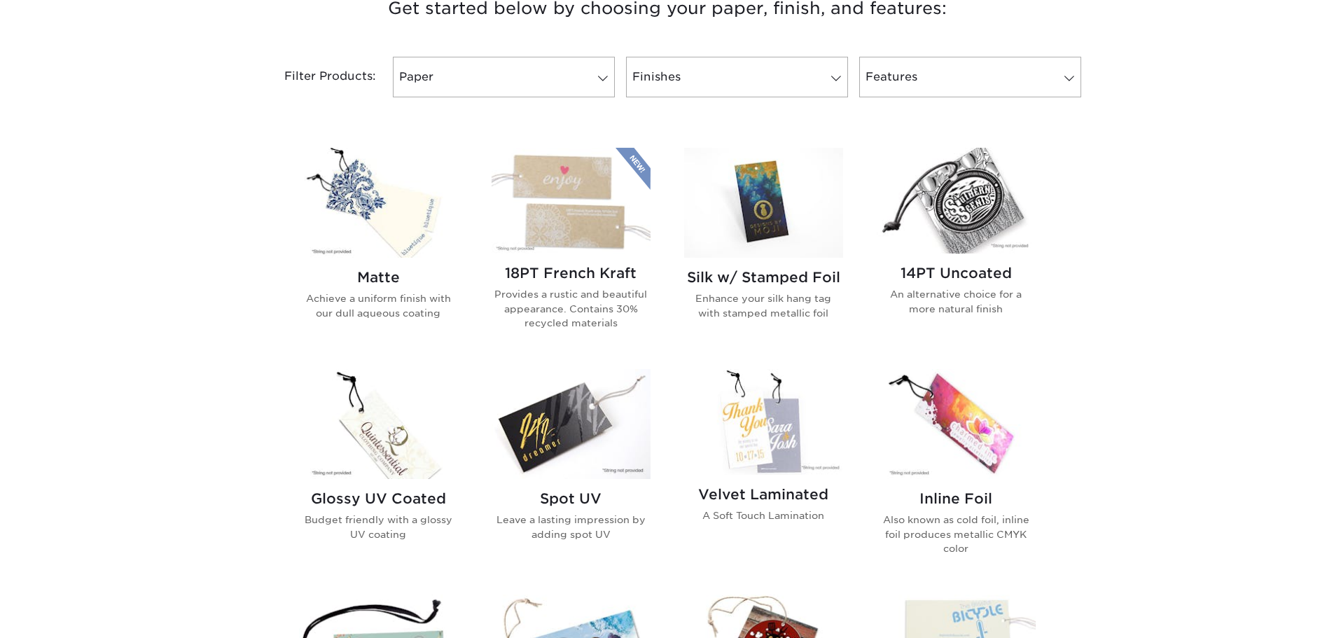
click at [599, 213] on img at bounding box center [571, 201] width 159 height 106
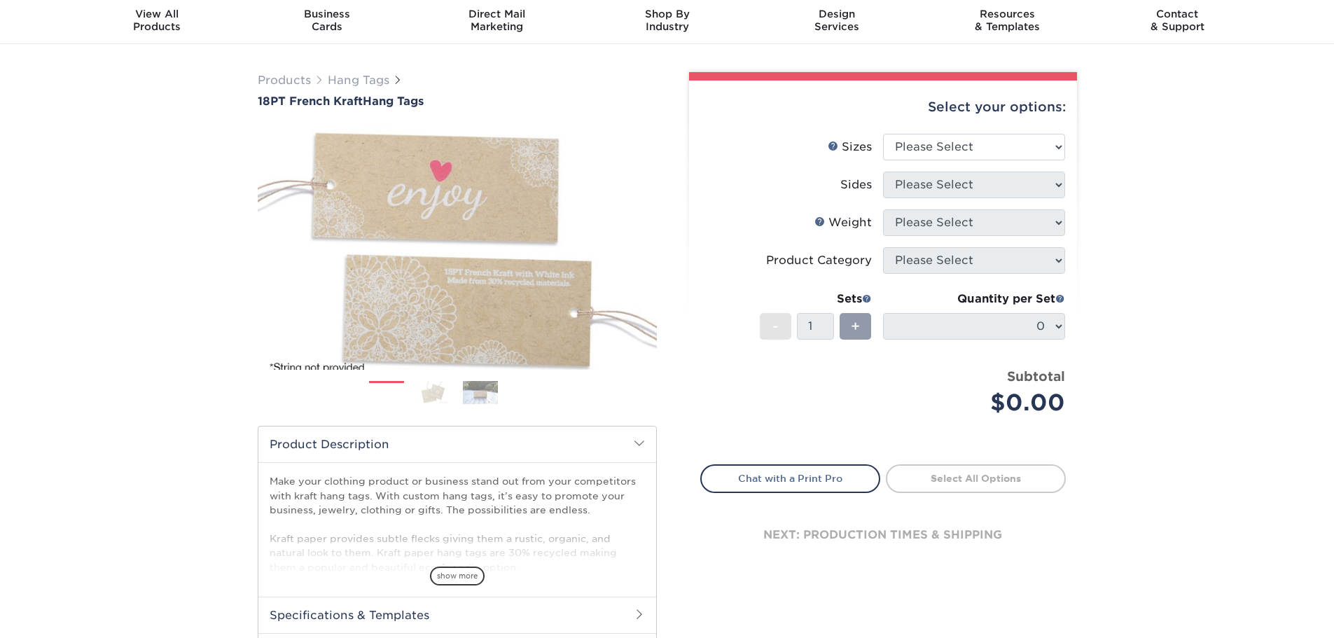
scroll to position [70, 0]
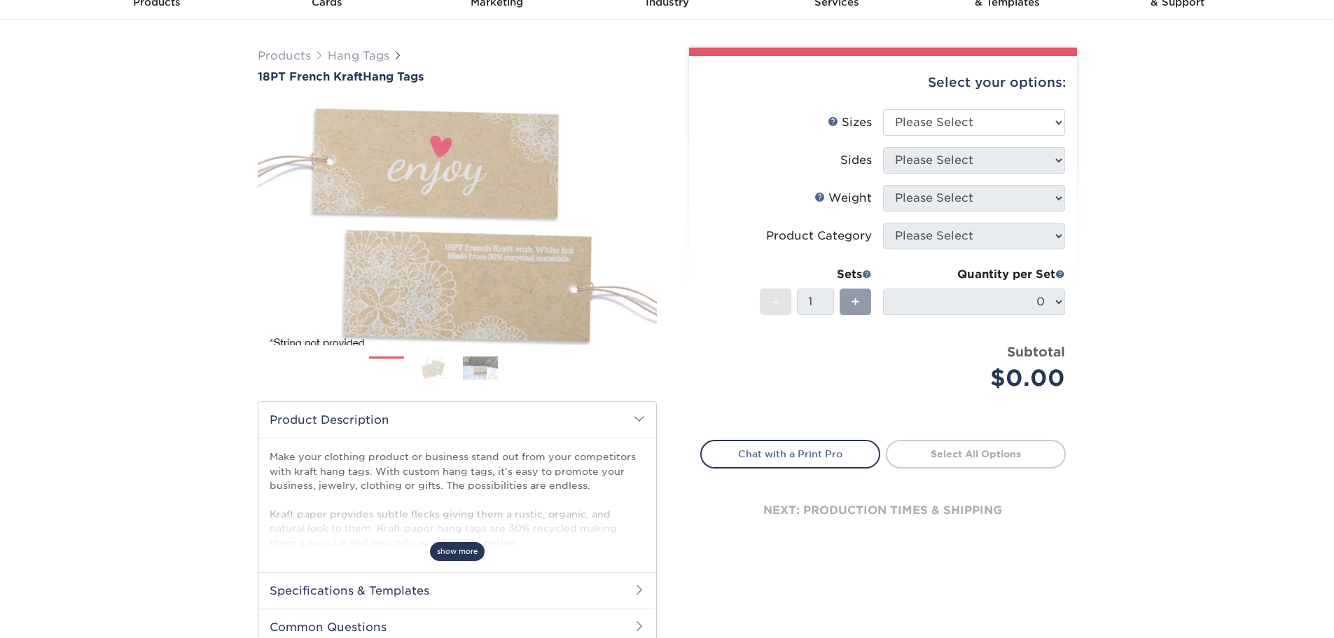
click at [448, 544] on span "show more" at bounding box center [457, 551] width 55 height 19
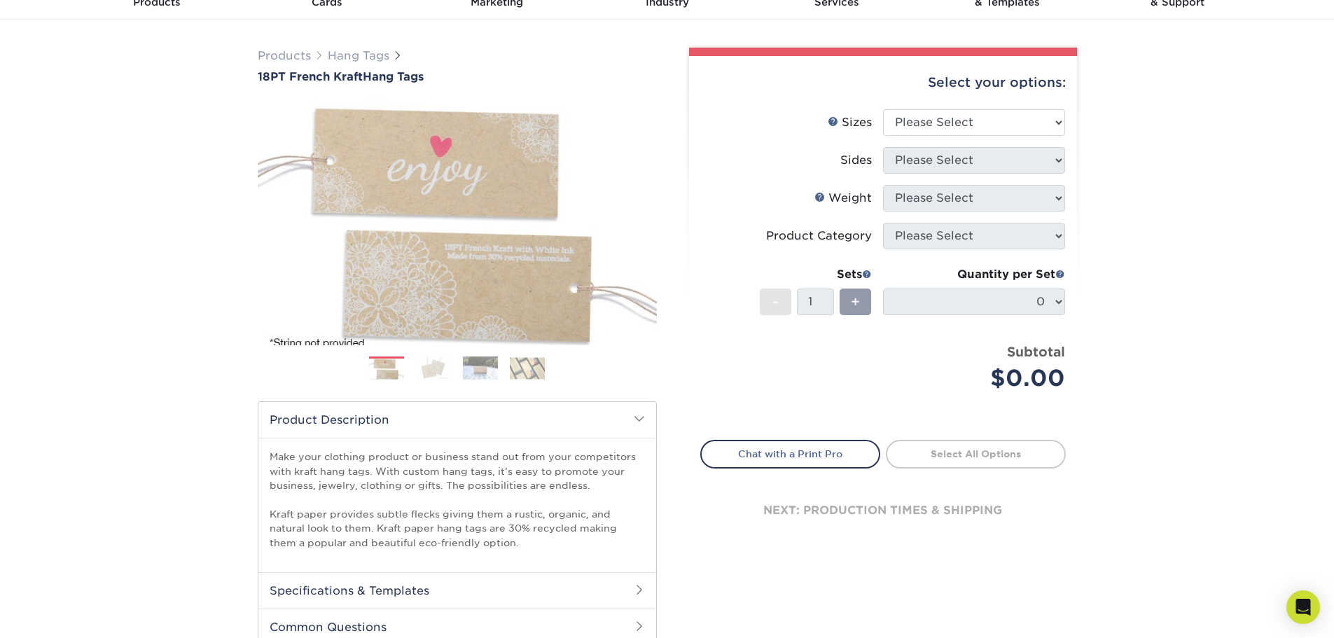
click at [480, 364] on img at bounding box center [480, 368] width 35 height 25
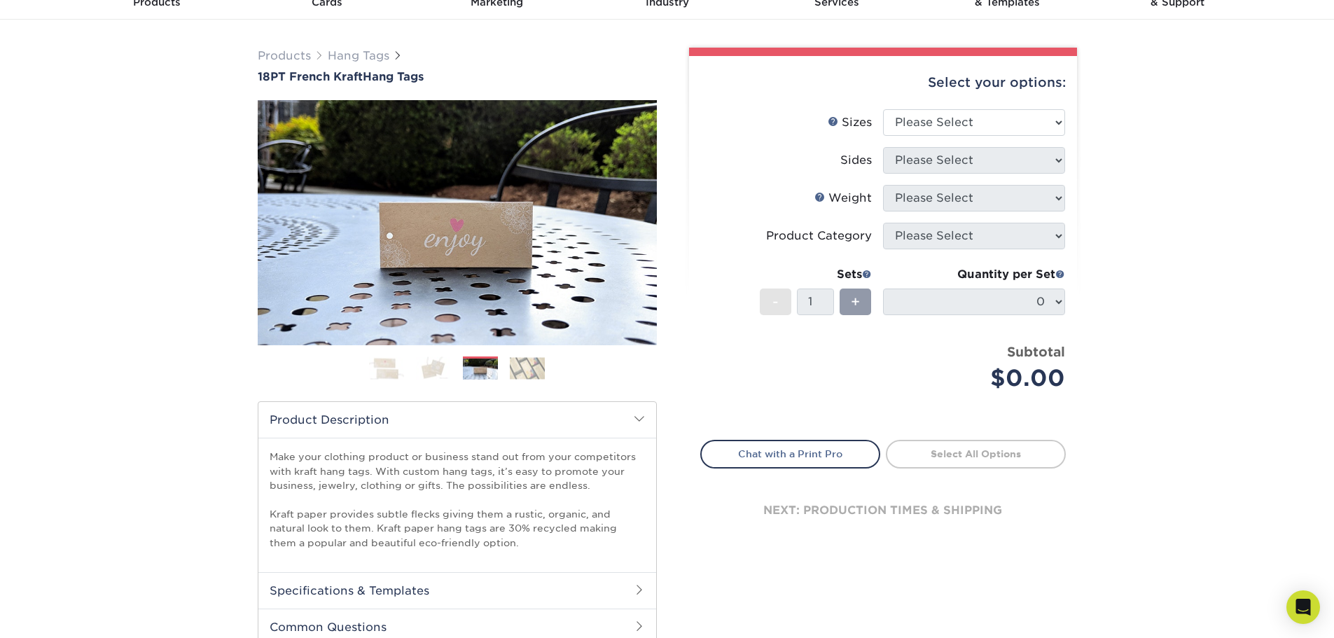
click at [525, 362] on img at bounding box center [527, 368] width 35 height 22
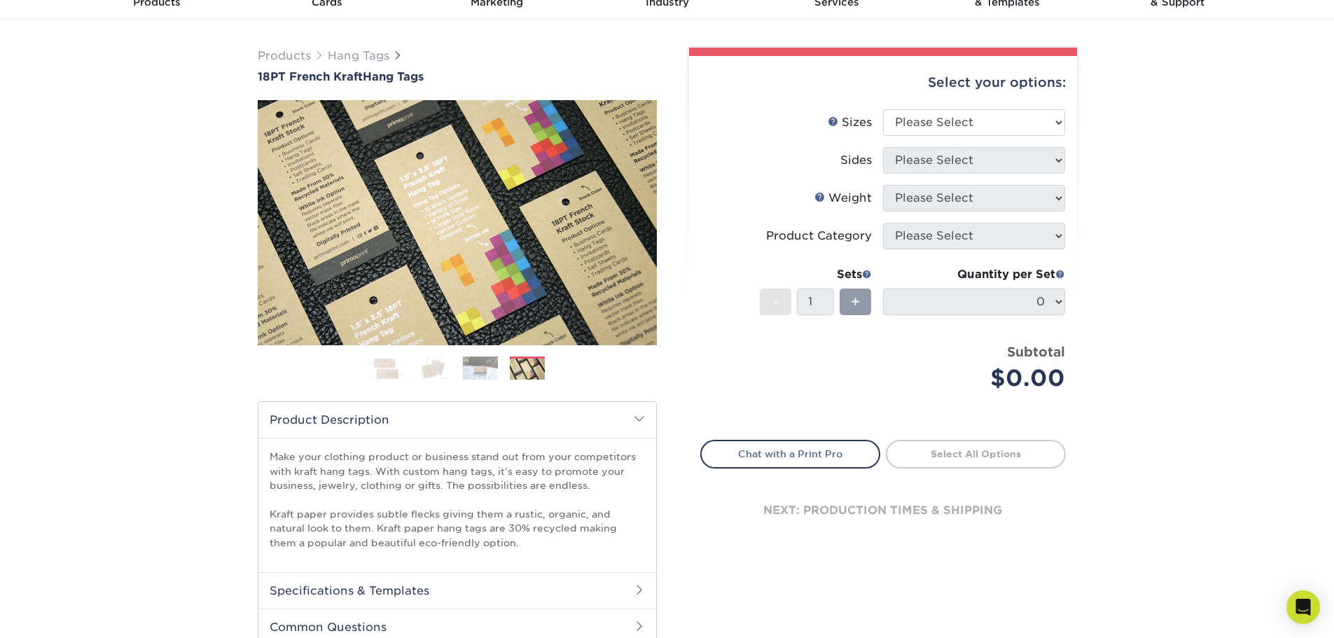
click at [432, 361] on img at bounding box center [433, 368] width 35 height 23
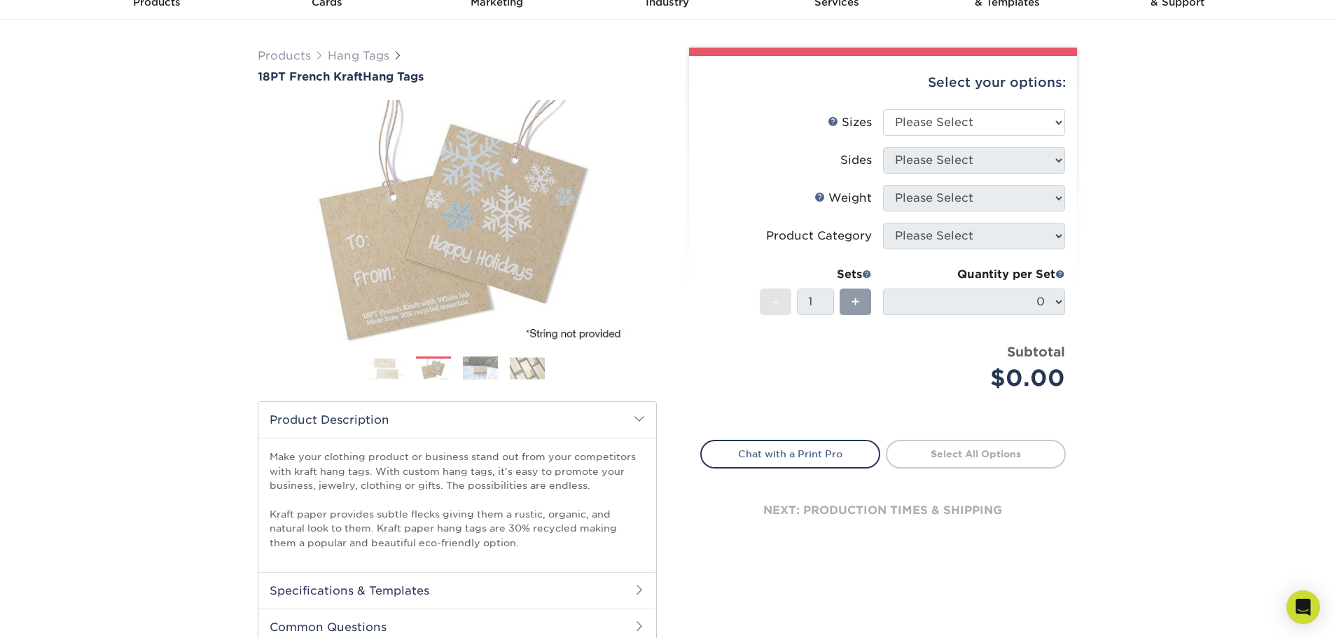
click at [513, 361] on img at bounding box center [527, 368] width 35 height 22
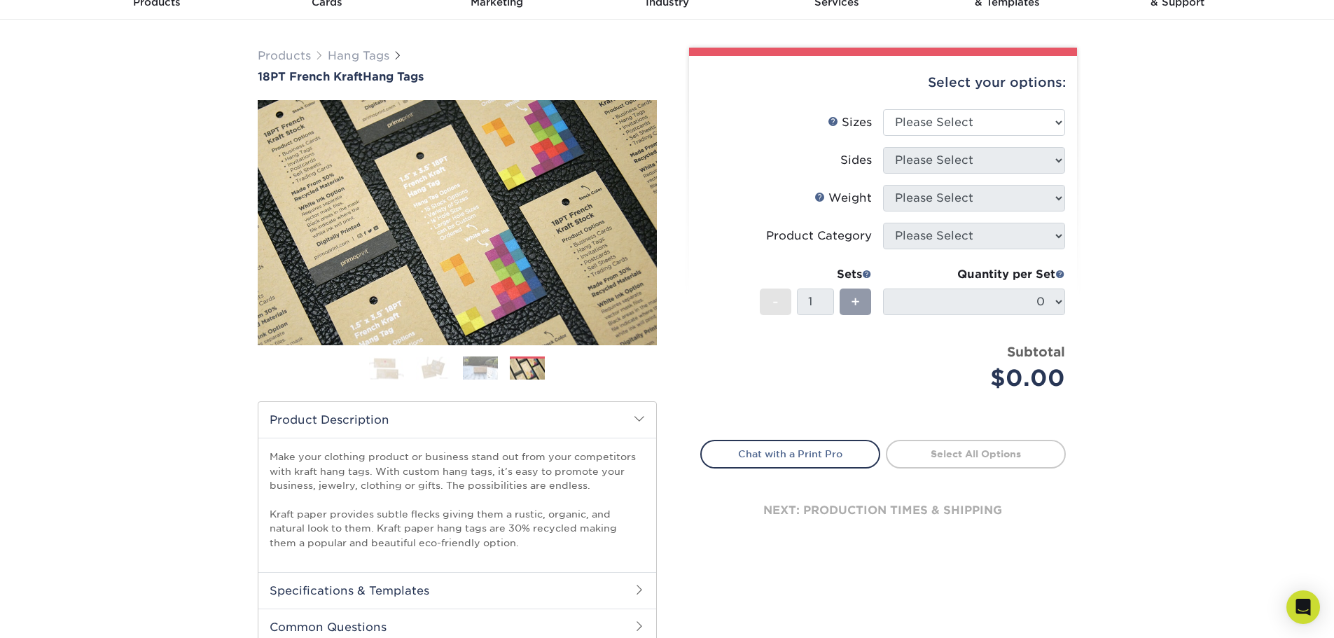
click at [427, 366] on img at bounding box center [433, 368] width 35 height 23
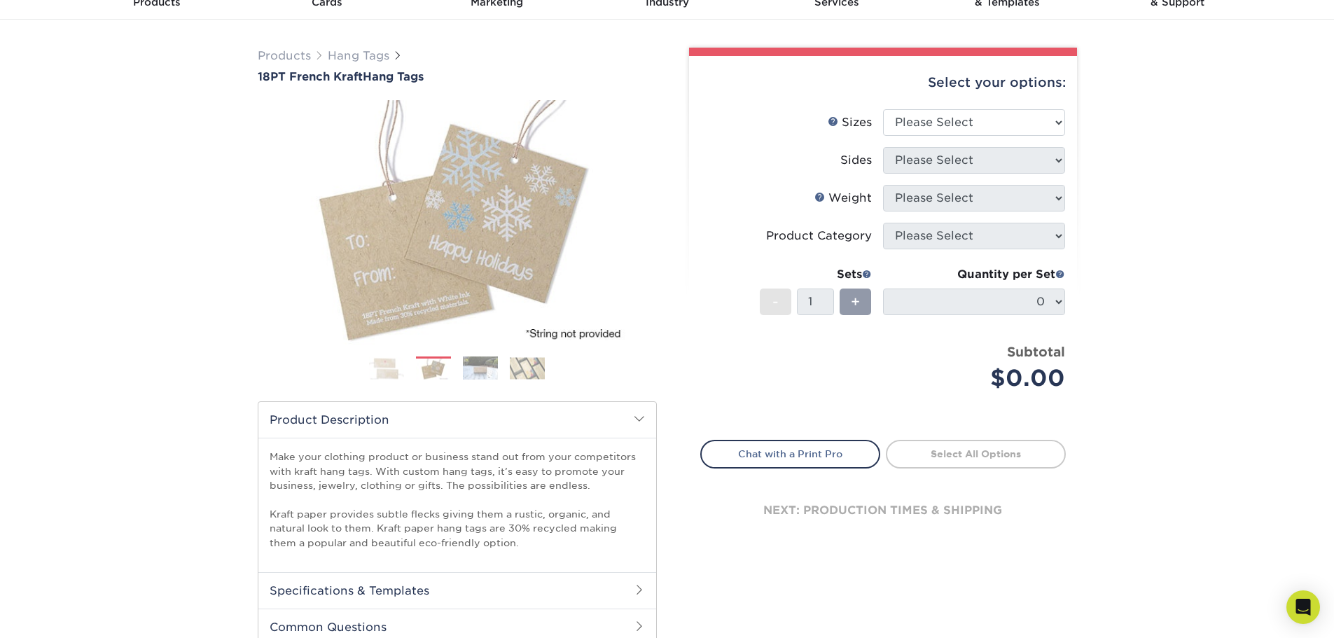
click at [478, 369] on img at bounding box center [480, 368] width 35 height 25
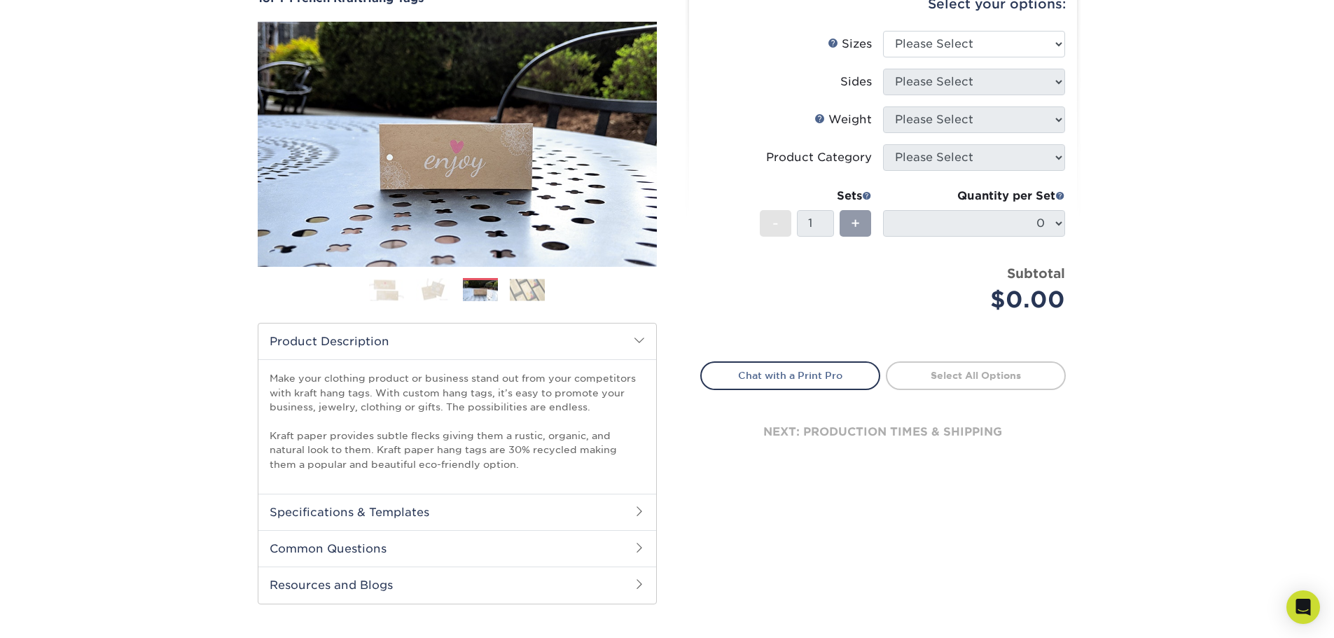
scroll to position [280, 0]
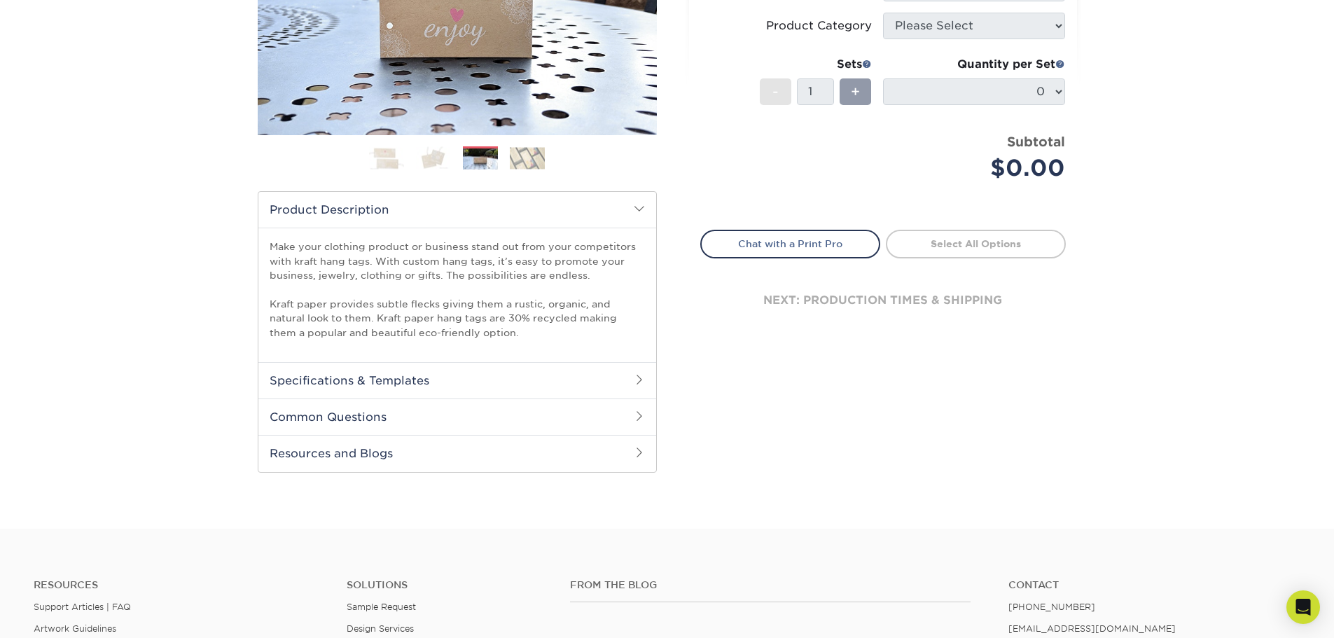
click at [487, 374] on h2 "Specifications & Templates" at bounding box center [457, 380] width 398 height 36
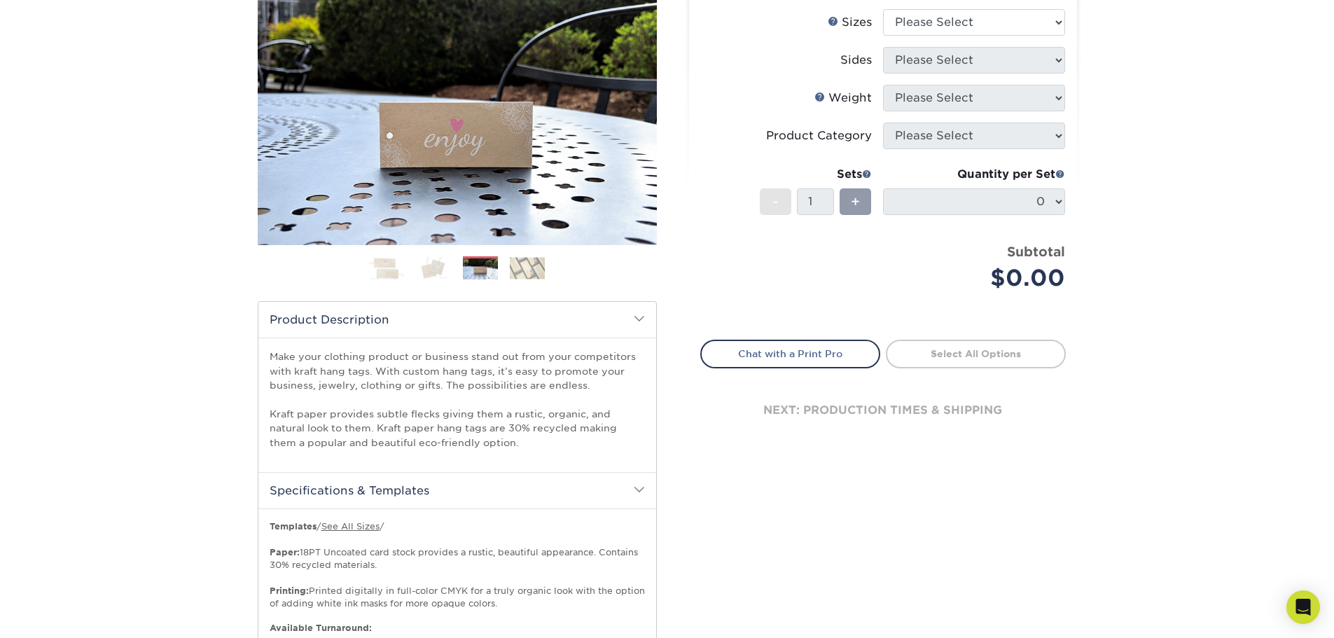
scroll to position [70, 0]
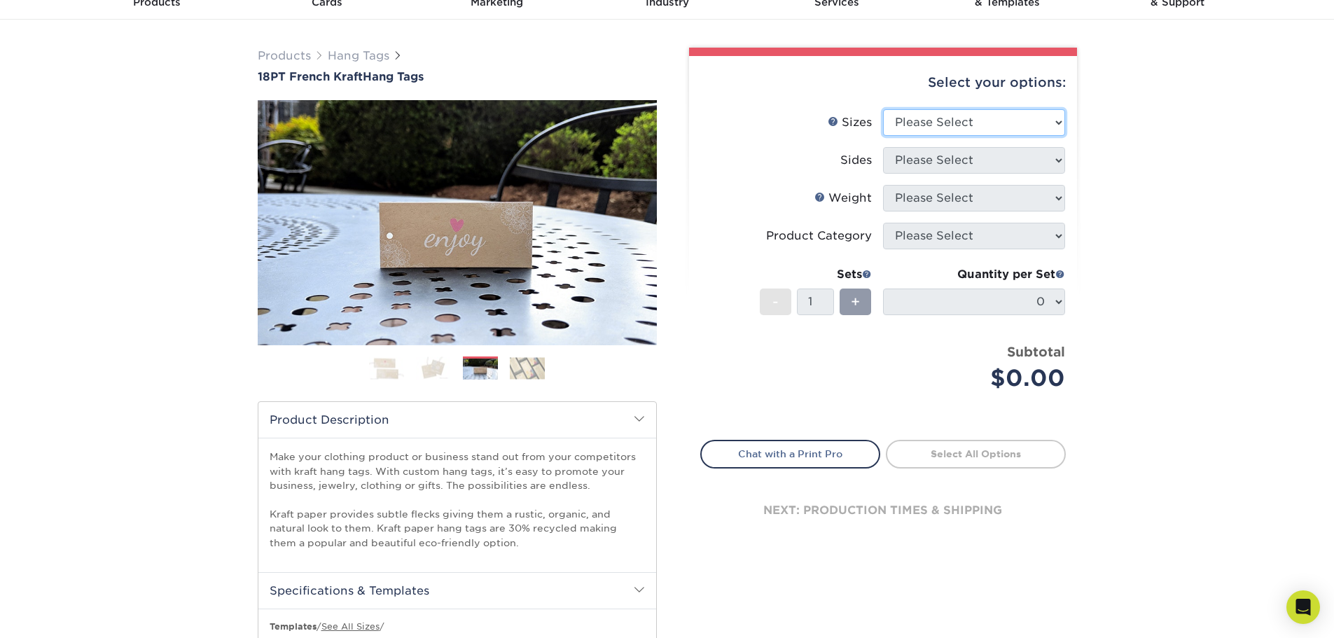
click at [947, 127] on select "Please Select 1.5" x 3.5" 2" x 2" 2" x 3.5" 2" x 4" 2" x 6" 2.5" x 2.5"" at bounding box center [974, 122] width 182 height 27
select select "2.00x2.00"
click at [883, 109] on select "Please Select 1.5" x 3.5" 2" x 2" 2" x 3.5" 2" x 4" 2" x 6" 2.5" x 2.5"" at bounding box center [974, 122] width 182 height 27
click at [950, 154] on select "Please Select Print Both Sides Print Both Sides - White Mask Back Only Print Bo…" at bounding box center [974, 160] width 182 height 27
select select "13abbda7-1d64-4f25-8bb2-c179b224825d"
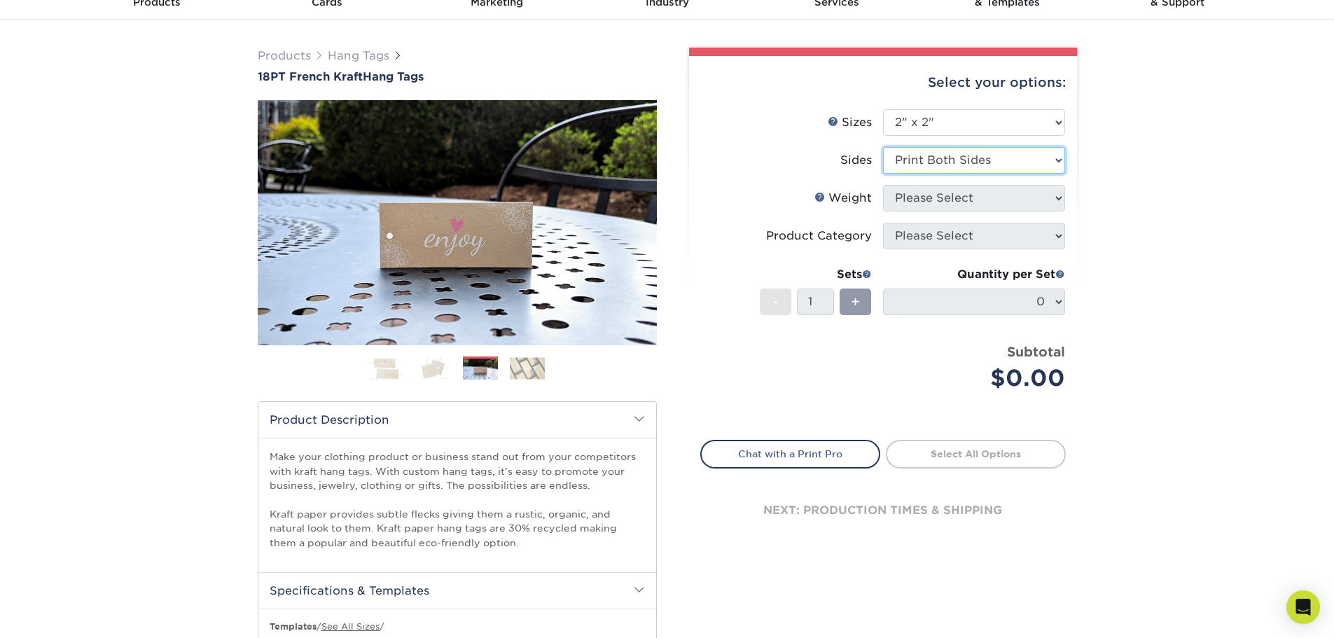
click at [883, 147] on select "Please Select Print Both Sides Print Both Sides - White Mask Back Only Print Bo…" at bounding box center [974, 160] width 182 height 27
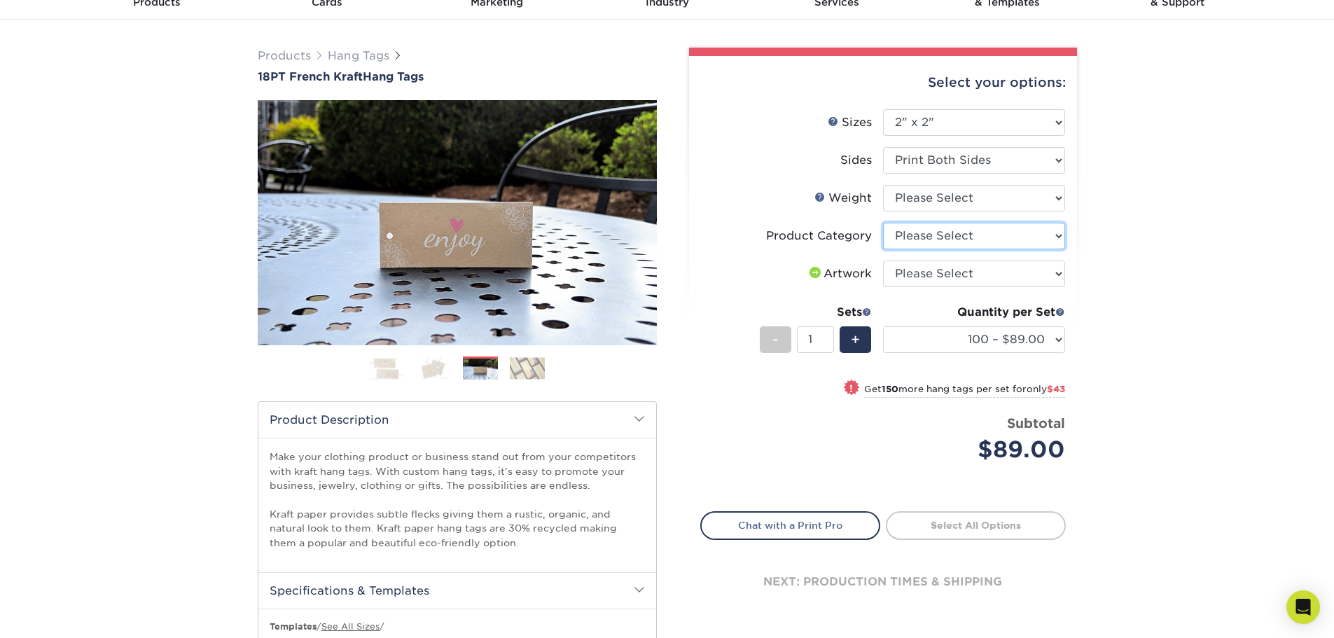
click at [941, 241] on select "Please Select Hang Tags" at bounding box center [974, 236] width 182 height 27
select select "428aa75b-4ae7-4398-9e0a-74f4b33909ed"
click at [883, 223] on select "Please Select Hang Tags" at bounding box center [974, 236] width 182 height 27
click at [965, 200] on select "Please Select 18PTUCKRAFT" at bounding box center [974, 198] width 182 height 27
select select "18PTUCKRAFT"
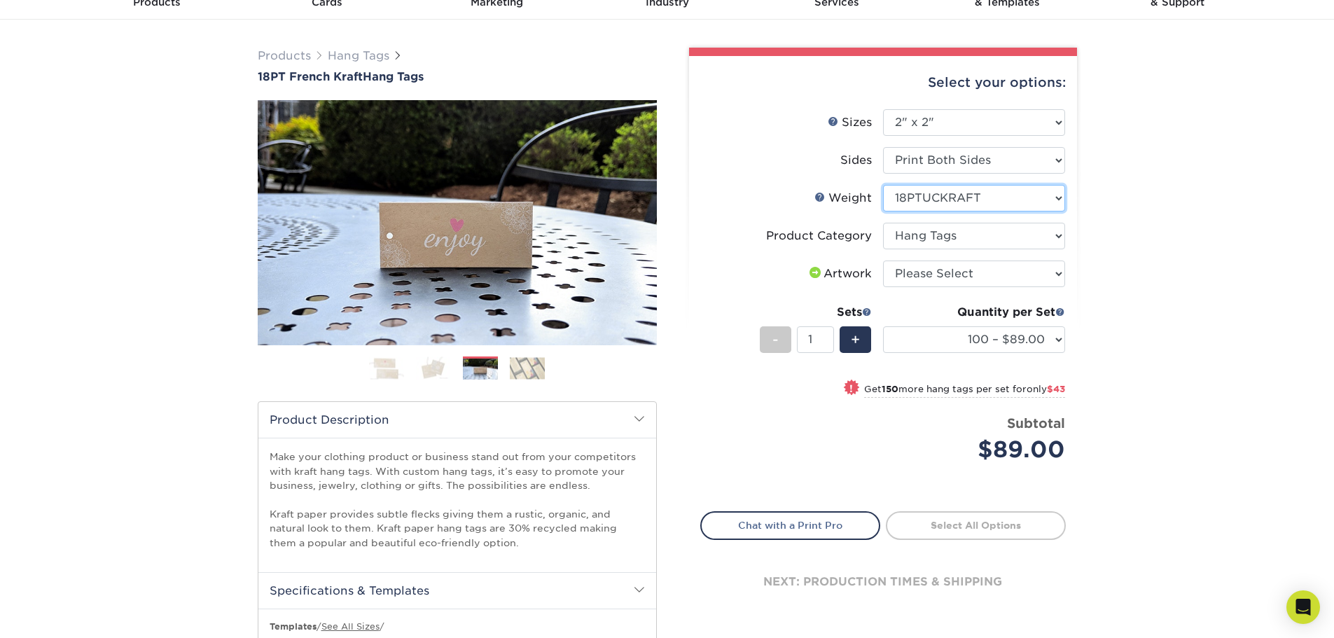
click at [883, 185] on select "Please Select 18PTUCKRAFT" at bounding box center [974, 198] width 182 height 27
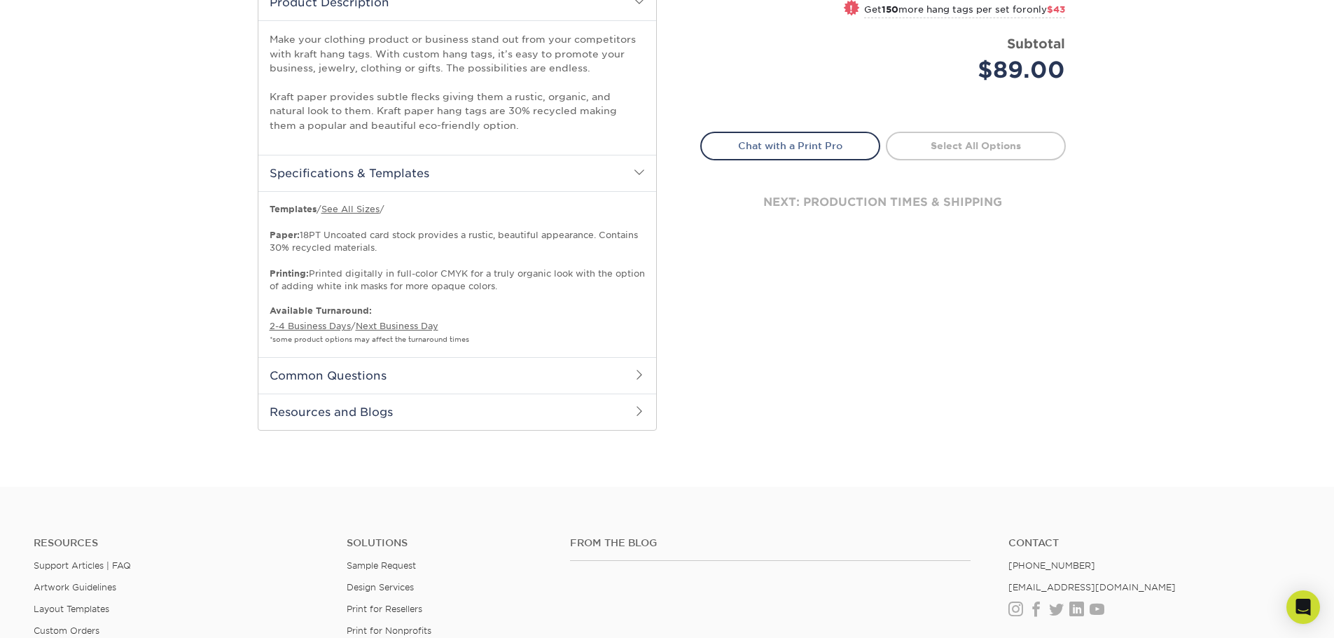
scroll to position [490, 0]
click at [296, 325] on link "2-4 Business Days" at bounding box center [310, 323] width 81 height 11
